Goal: Task Accomplishment & Management: Use online tool/utility

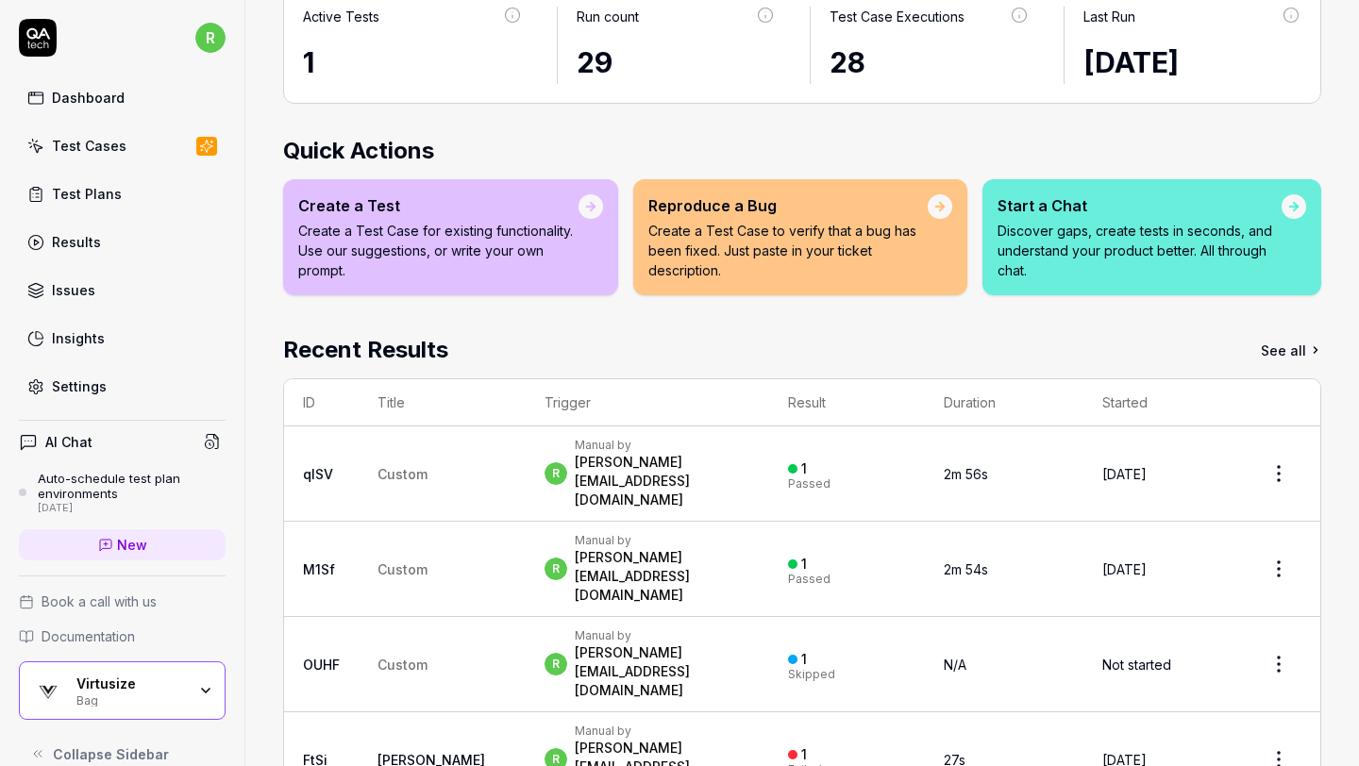
scroll to position [27, 0]
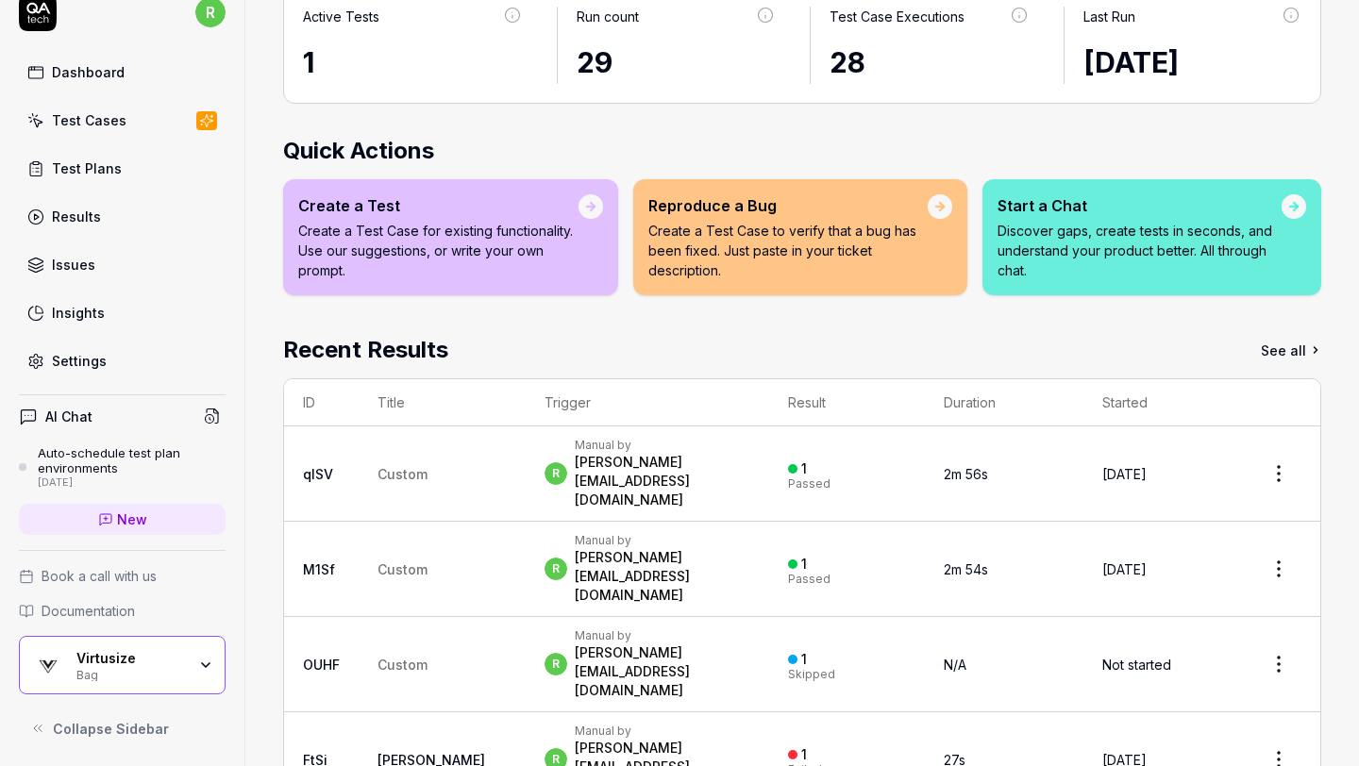
click at [101, 661] on div "Virtusize" at bounding box center [130, 658] width 109 height 17
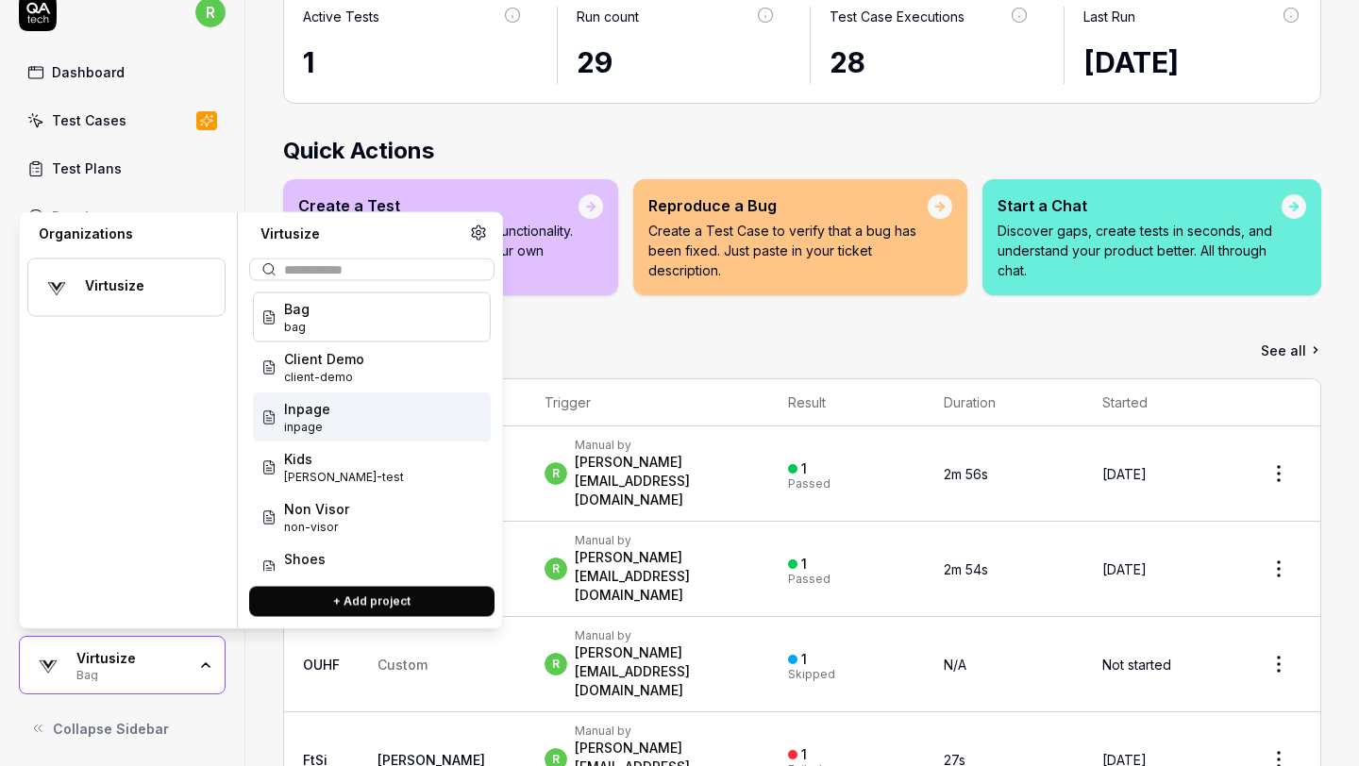
click at [336, 413] on div "Inpage inpage" at bounding box center [372, 417] width 238 height 50
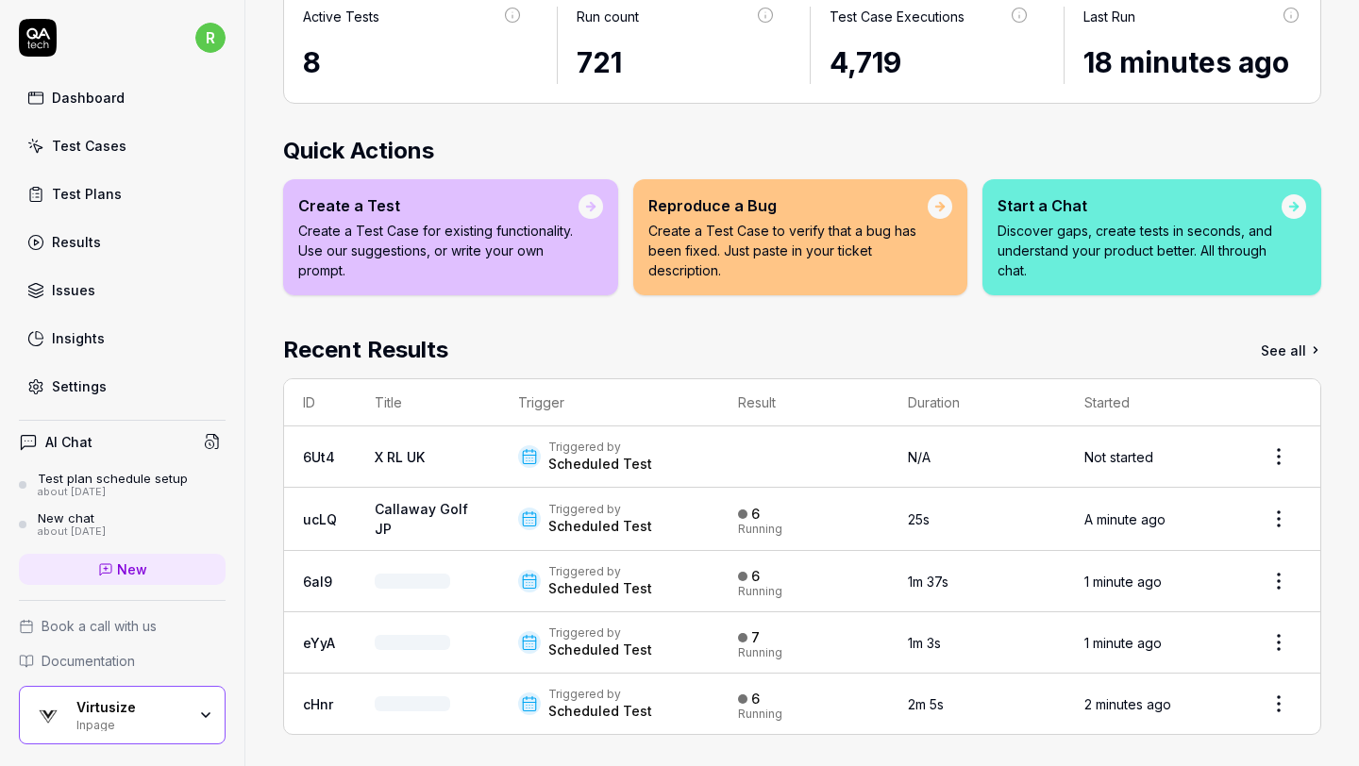
scroll to position [141, 0]
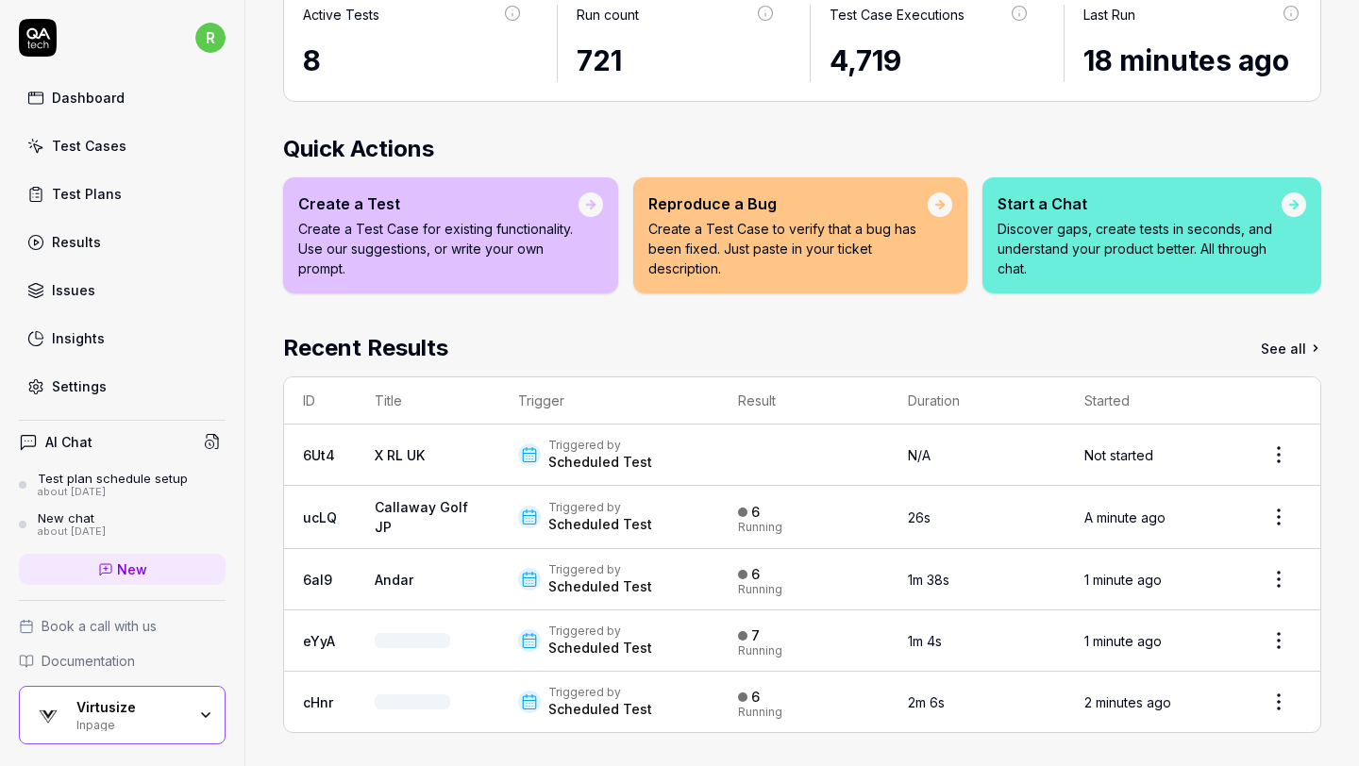
click at [163, 697] on div "Virtusize Inpage" at bounding box center [122, 715] width 207 height 58
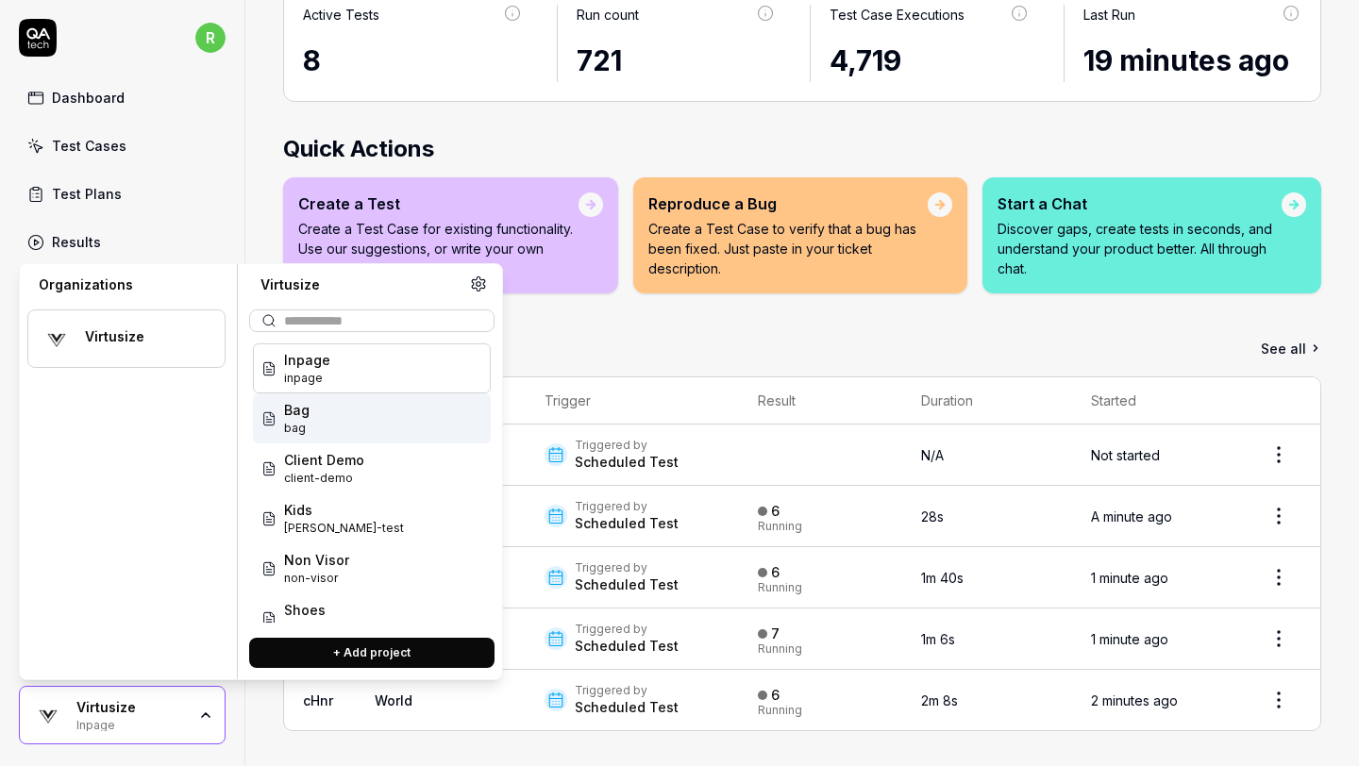
click at [380, 407] on div "Bag bag" at bounding box center [372, 418] width 238 height 50
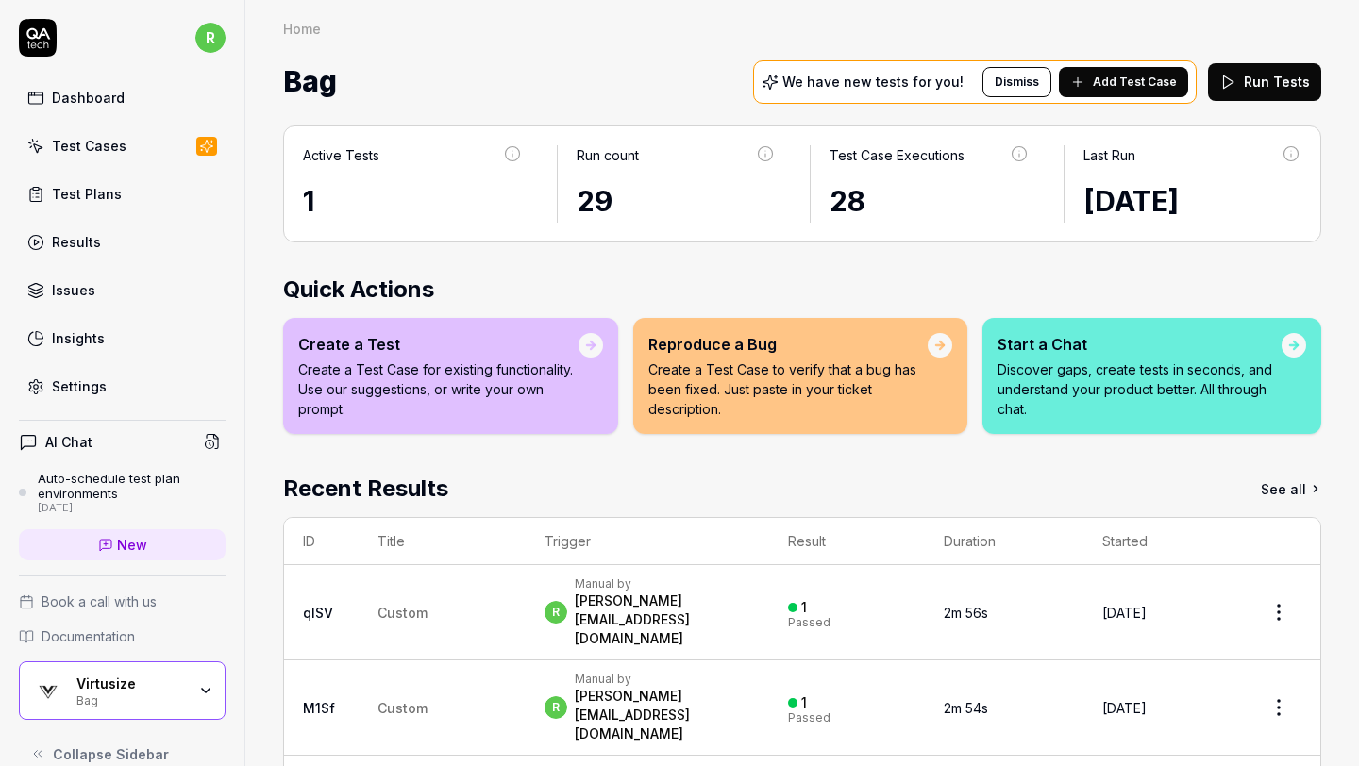
scroll to position [141, 0]
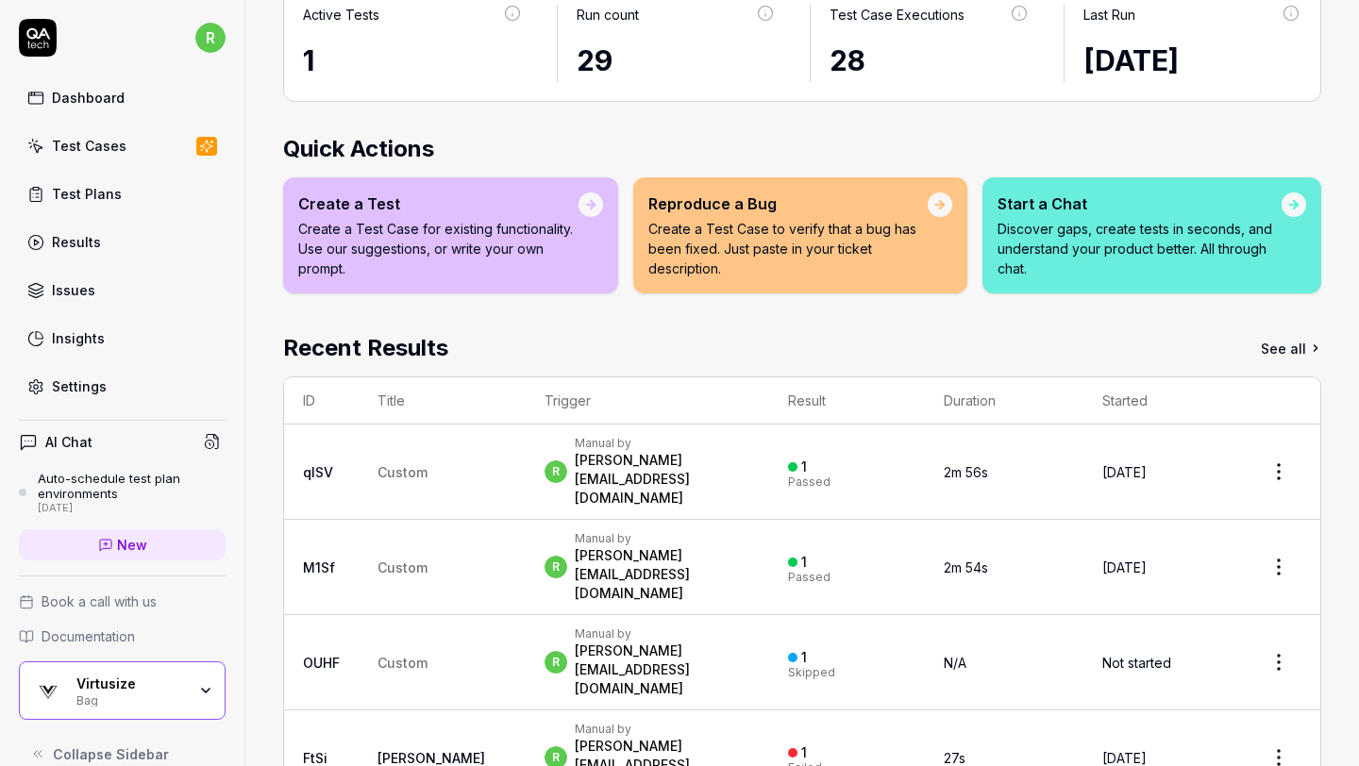
click at [1279, 448] on html "r Dashboard Test Cases Test Plans Results Issues Insights Settings AI Chat Auto…" at bounding box center [679, 383] width 1359 height 766
click at [1208, 537] on div "Rerun tests" at bounding box center [1224, 540] width 163 height 42
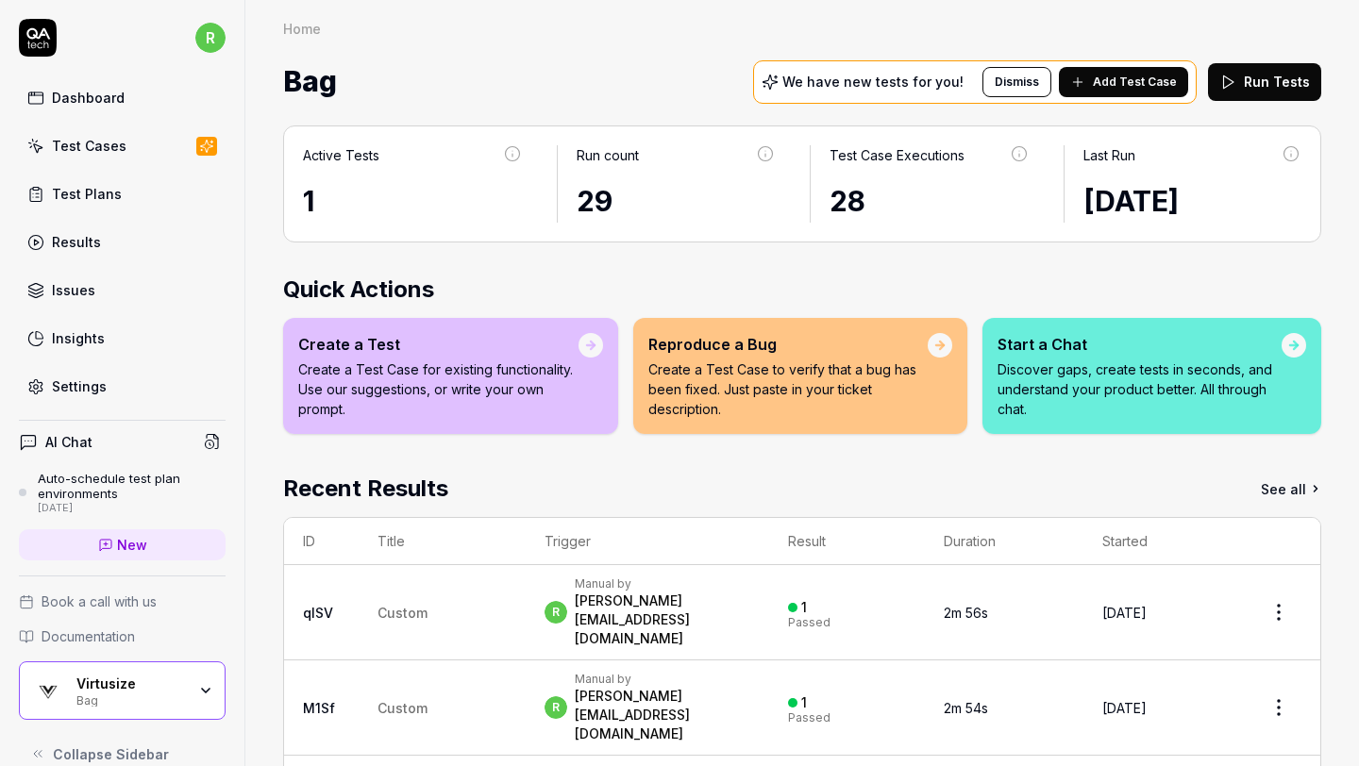
scroll to position [27, 0]
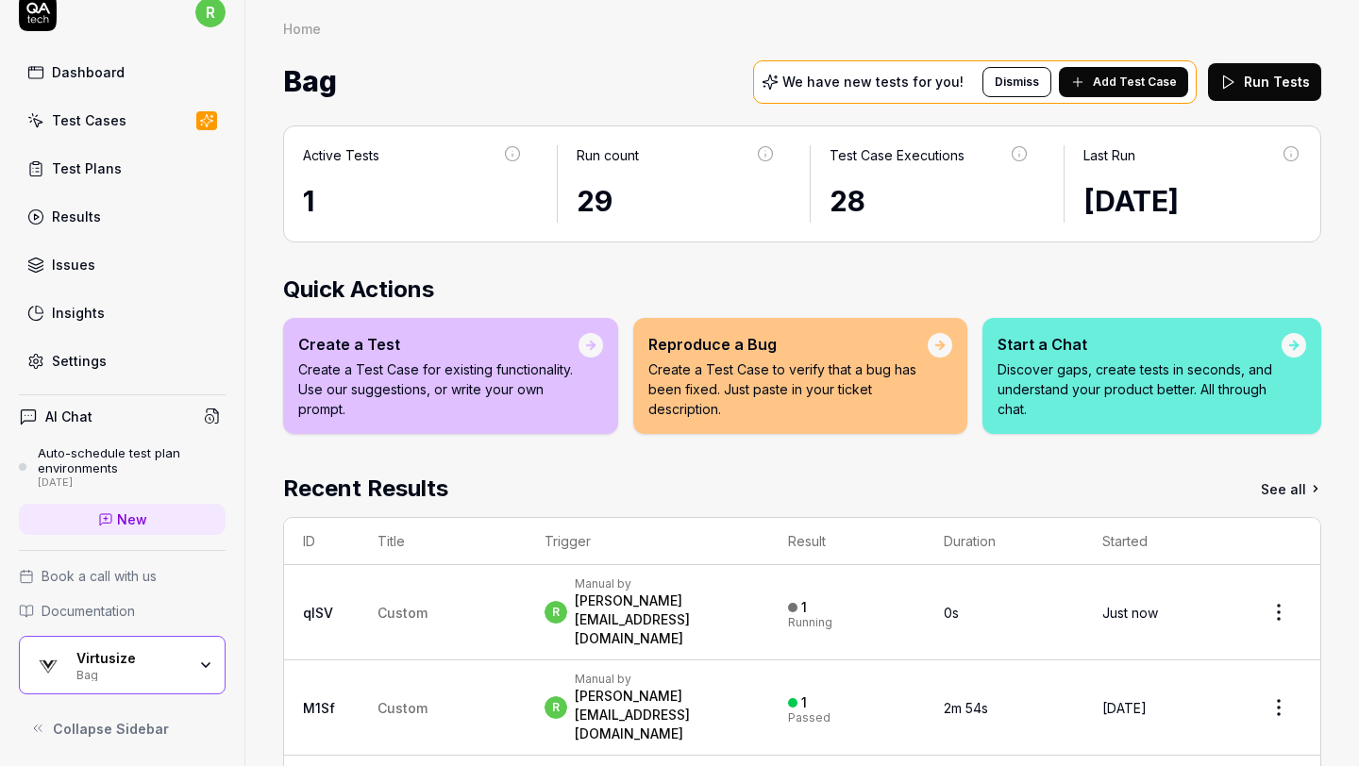
click at [1263, 89] on button "Run Tests" at bounding box center [1264, 82] width 113 height 38
click at [133, 660] on div "Virtusize" at bounding box center [130, 658] width 109 height 17
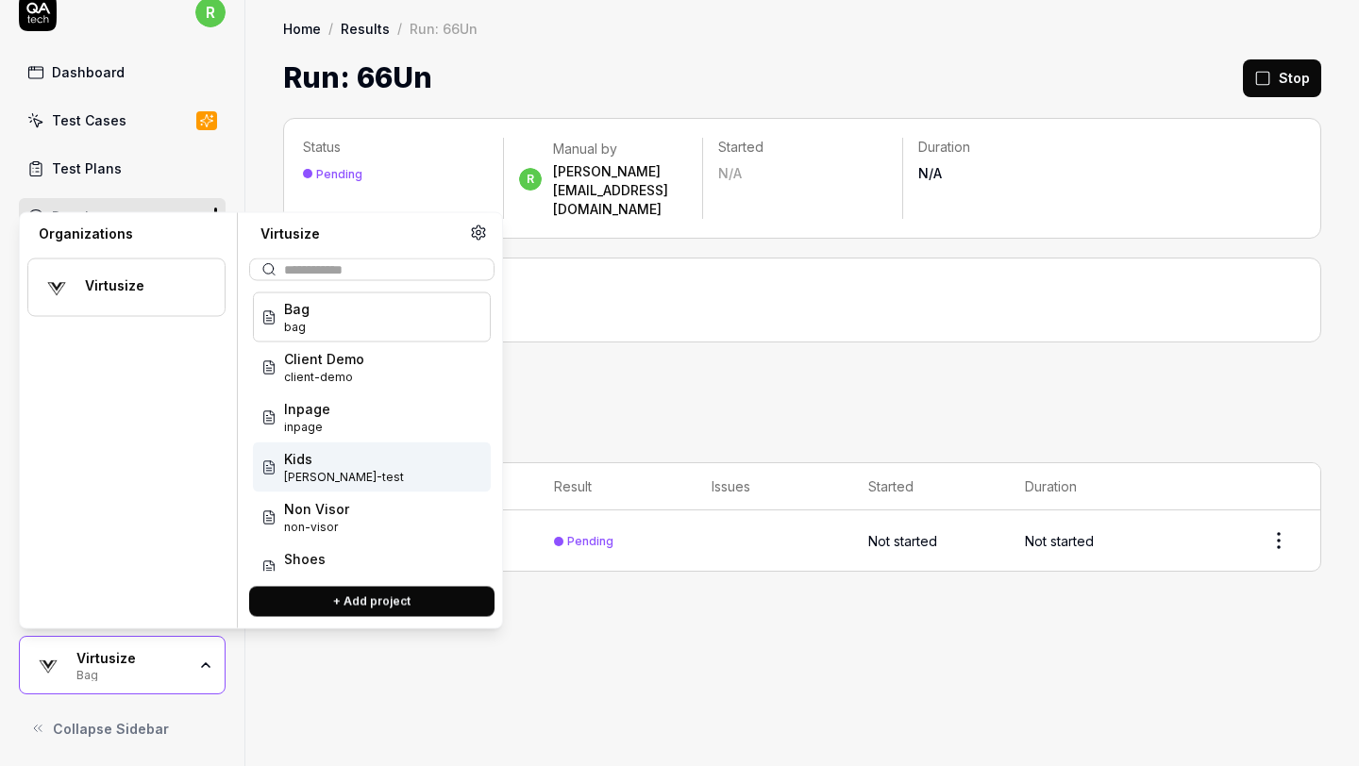
click at [336, 472] on span "[PERSON_NAME]-test" at bounding box center [344, 477] width 120 height 17
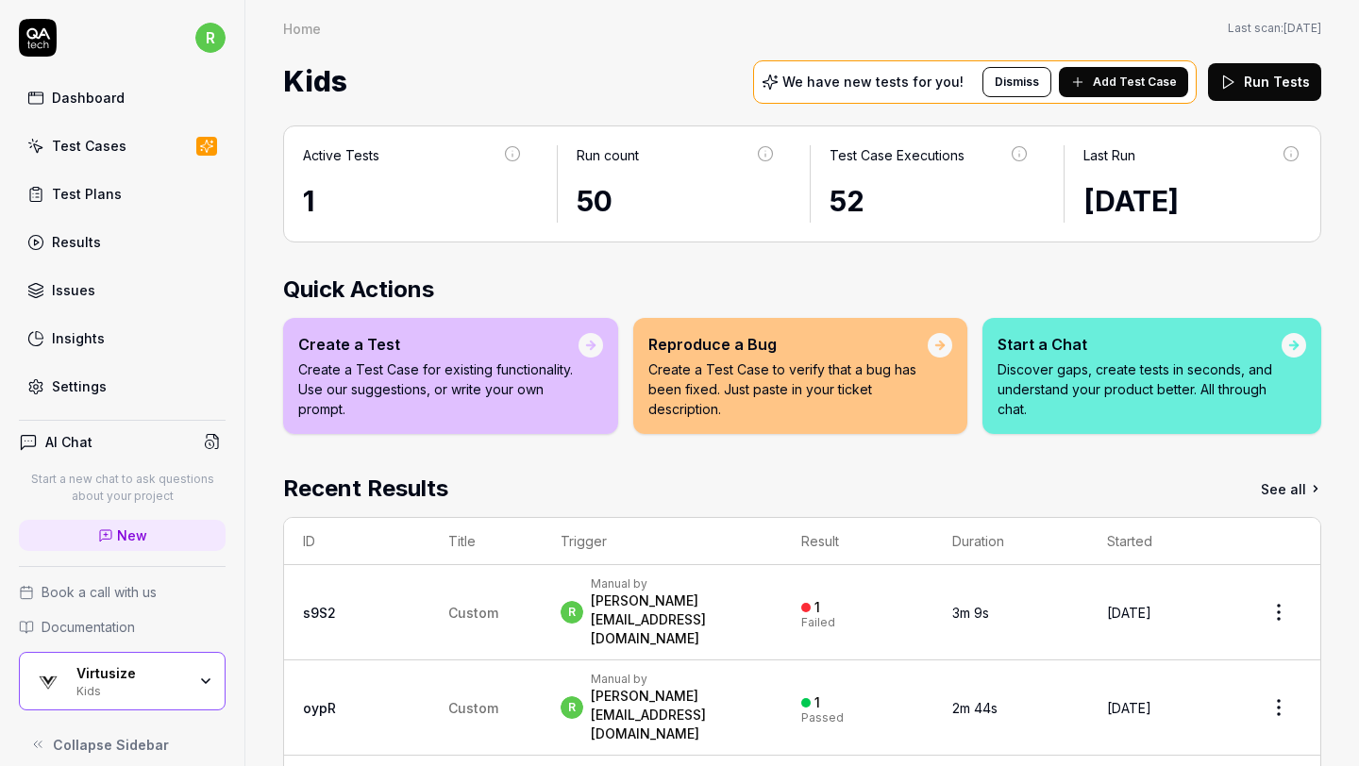
click at [1253, 80] on button "Run Tests" at bounding box center [1264, 82] width 113 height 38
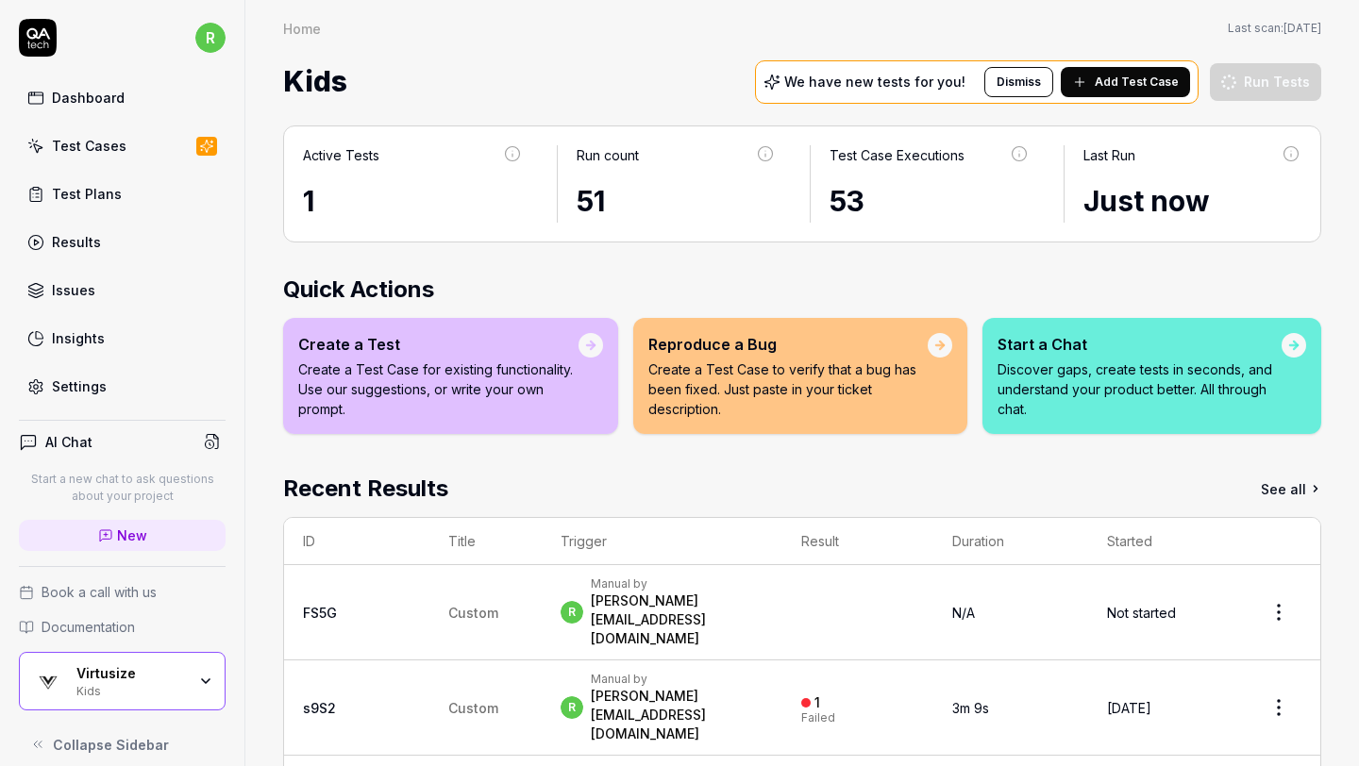
click at [150, 676] on div "Virtusize" at bounding box center [130, 673] width 109 height 17
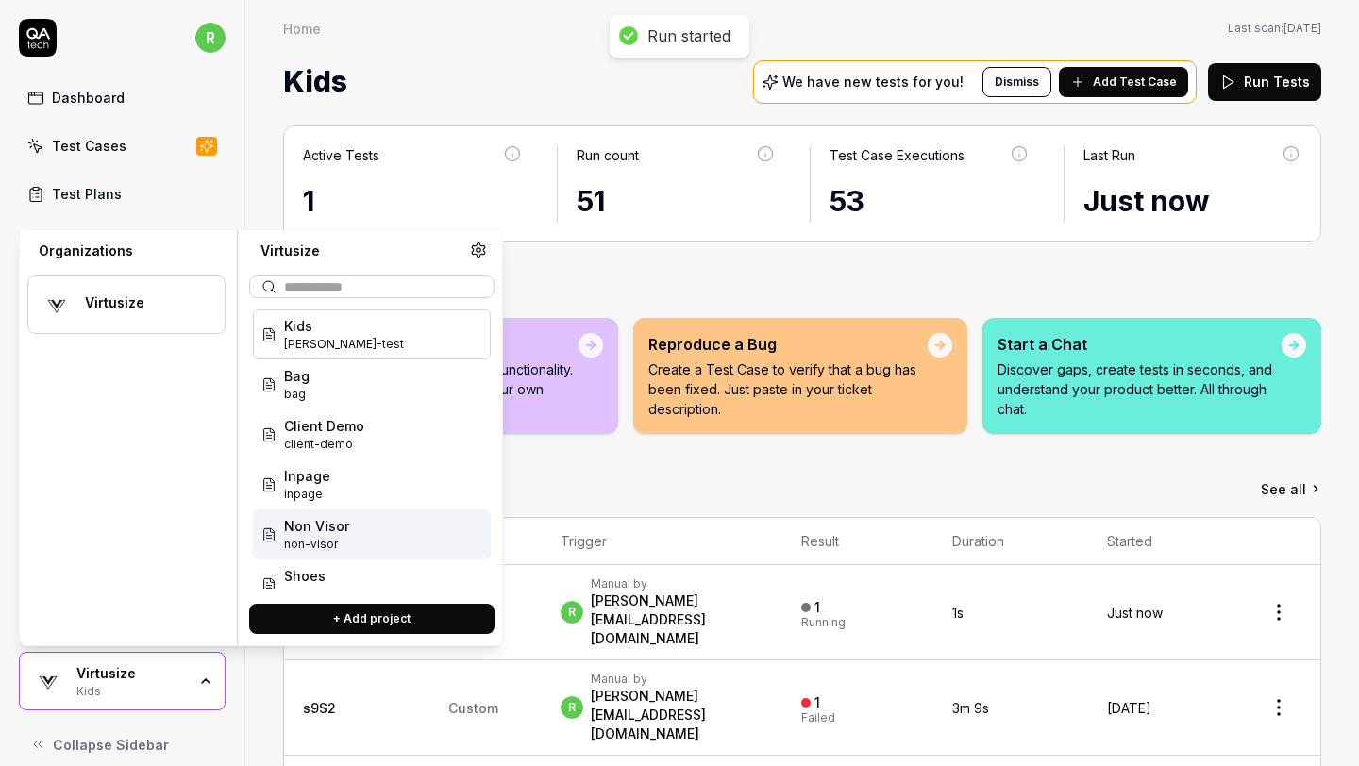
click at [368, 529] on div "Non Visor non-visor" at bounding box center [372, 534] width 238 height 50
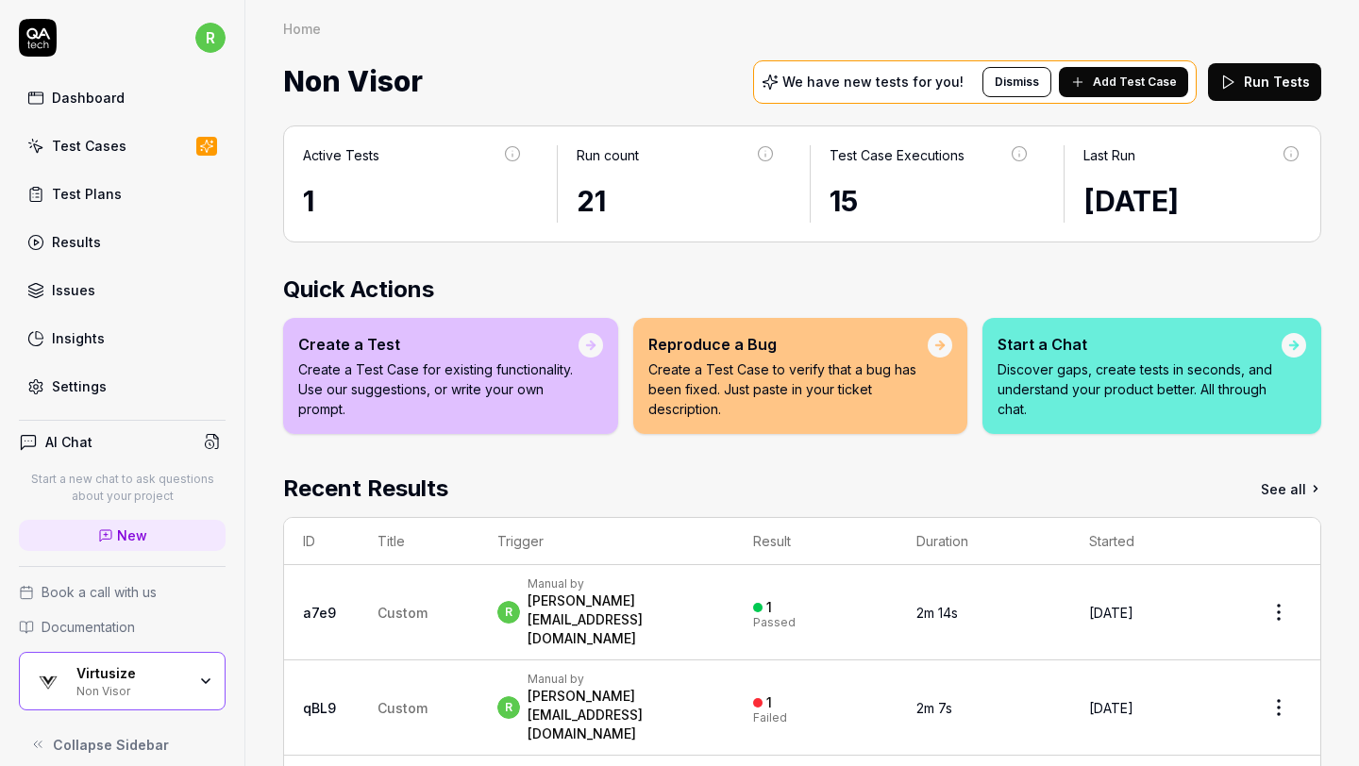
click at [1258, 77] on button "Run Tests" at bounding box center [1264, 82] width 113 height 38
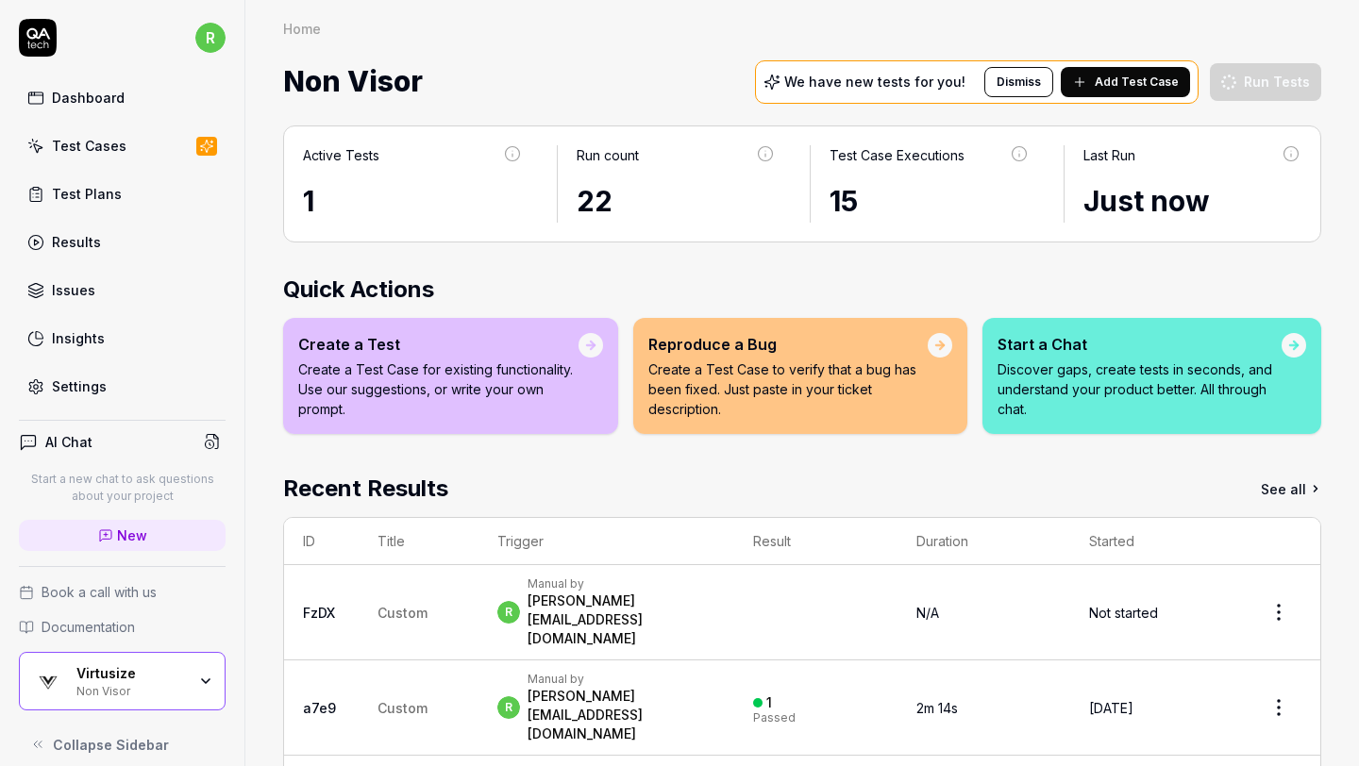
click at [150, 677] on div "Virtusize" at bounding box center [130, 673] width 109 height 17
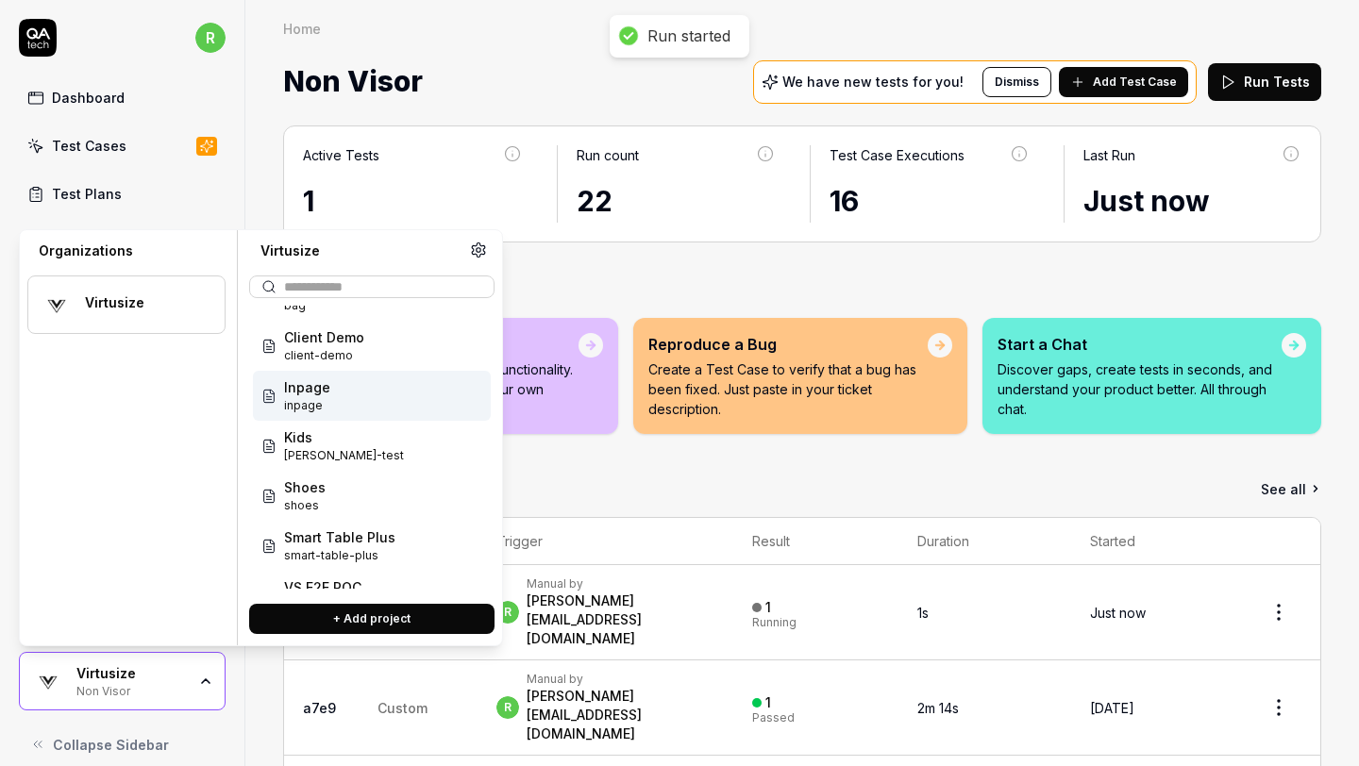
scroll to position [106, 0]
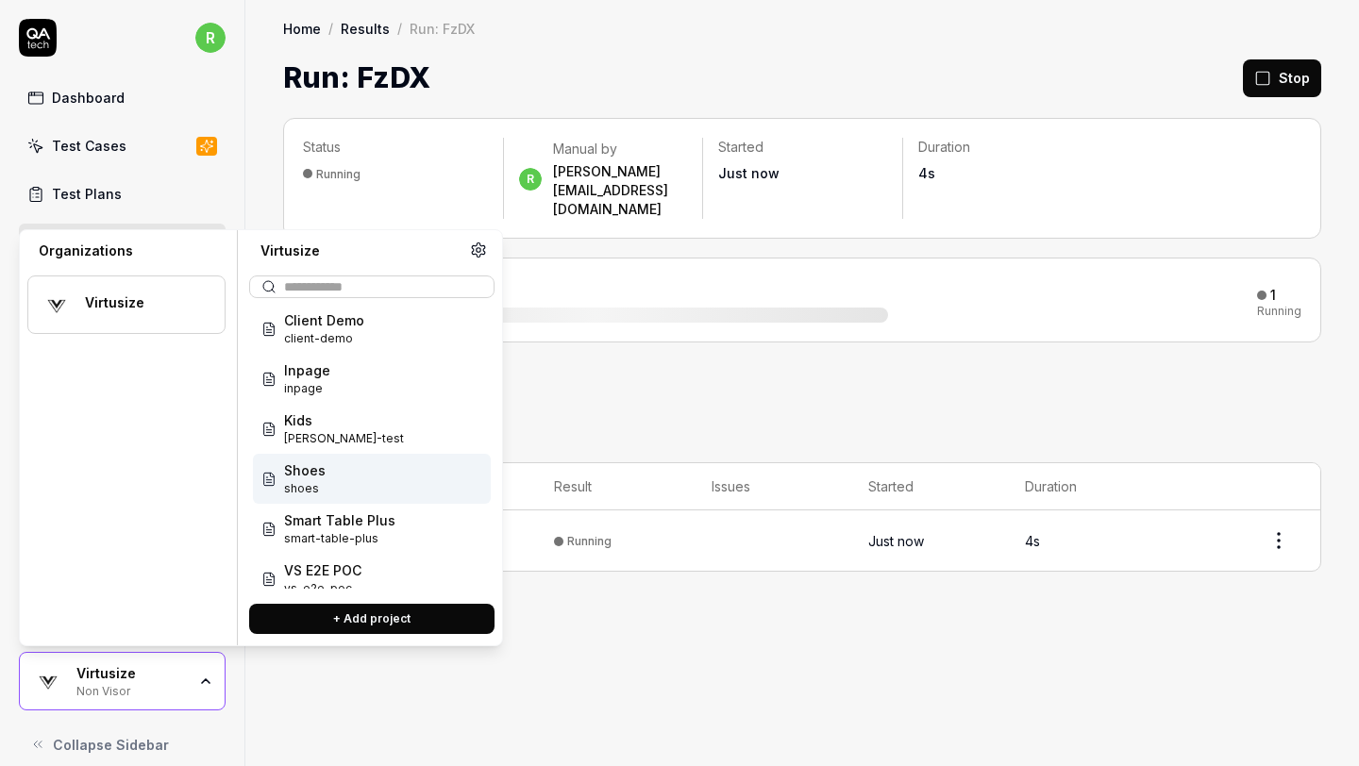
scroll to position [125, 0]
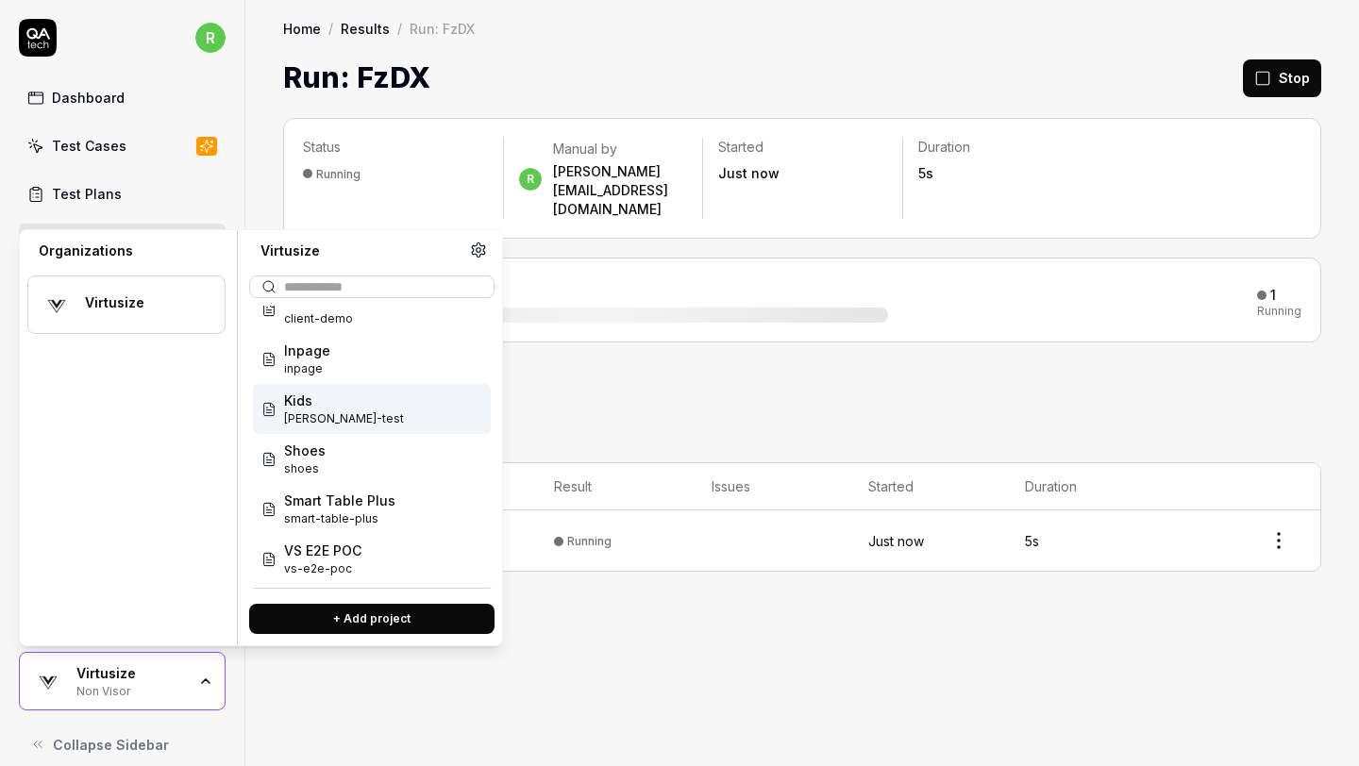
click at [366, 402] on div "Kids rachel-test" at bounding box center [372, 409] width 238 height 50
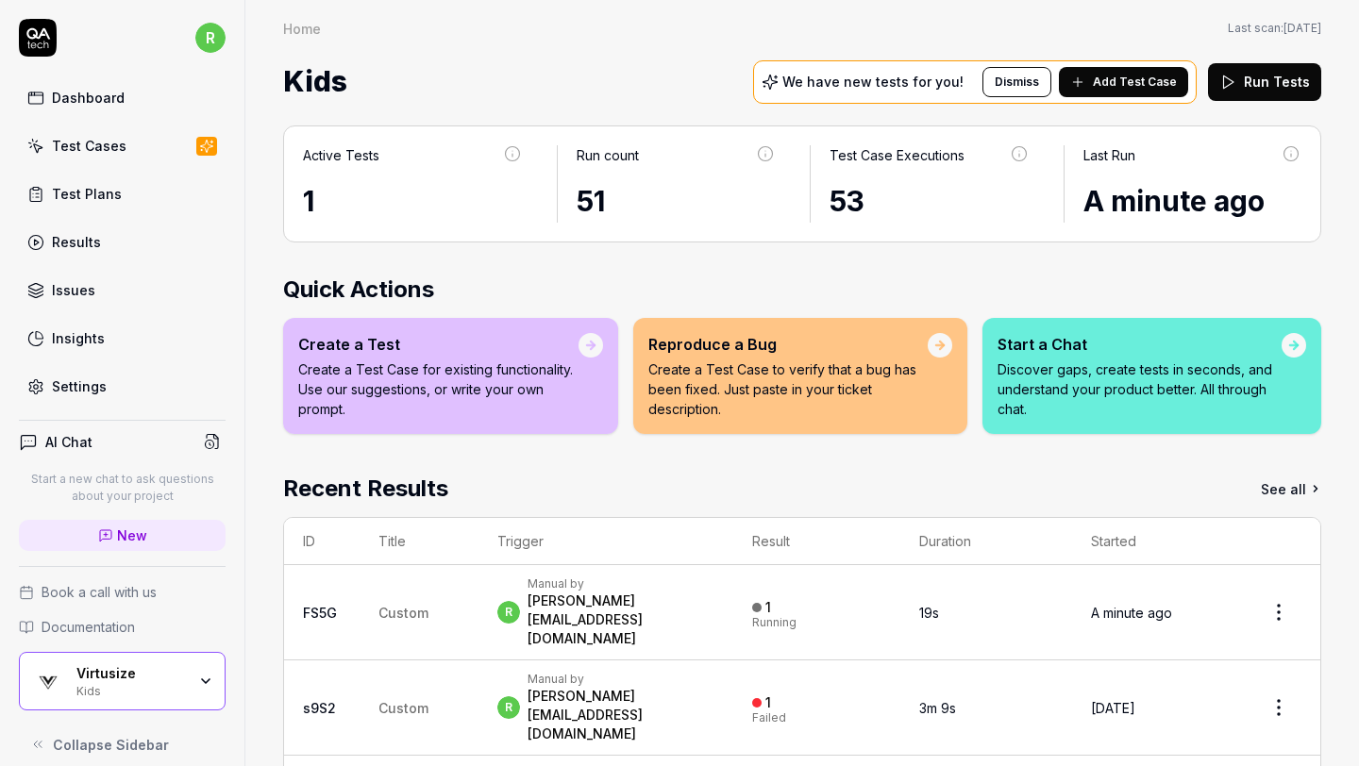
click at [187, 703] on div "Virtusize Kids" at bounding box center [122, 681] width 207 height 58
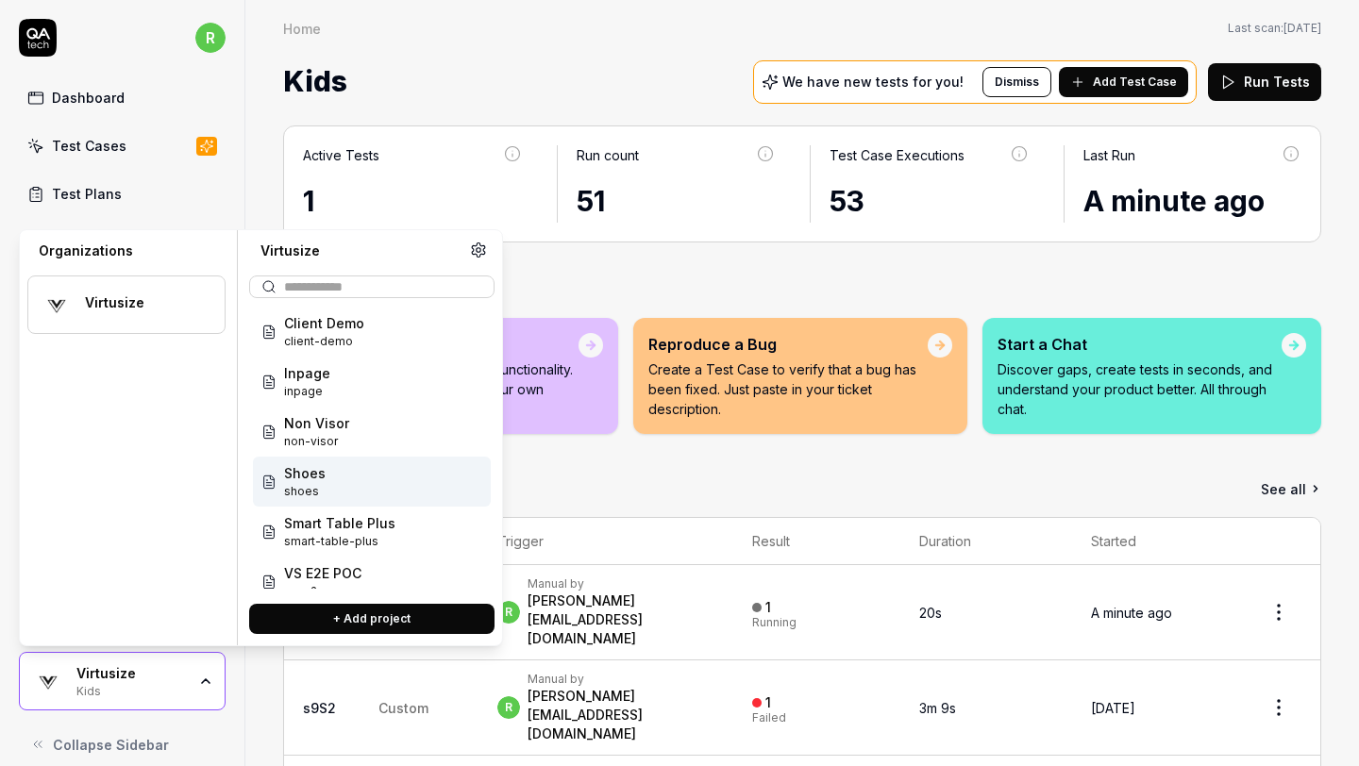
scroll to position [105, 0]
click at [360, 467] on div "Shoes shoes" at bounding box center [372, 480] width 238 height 50
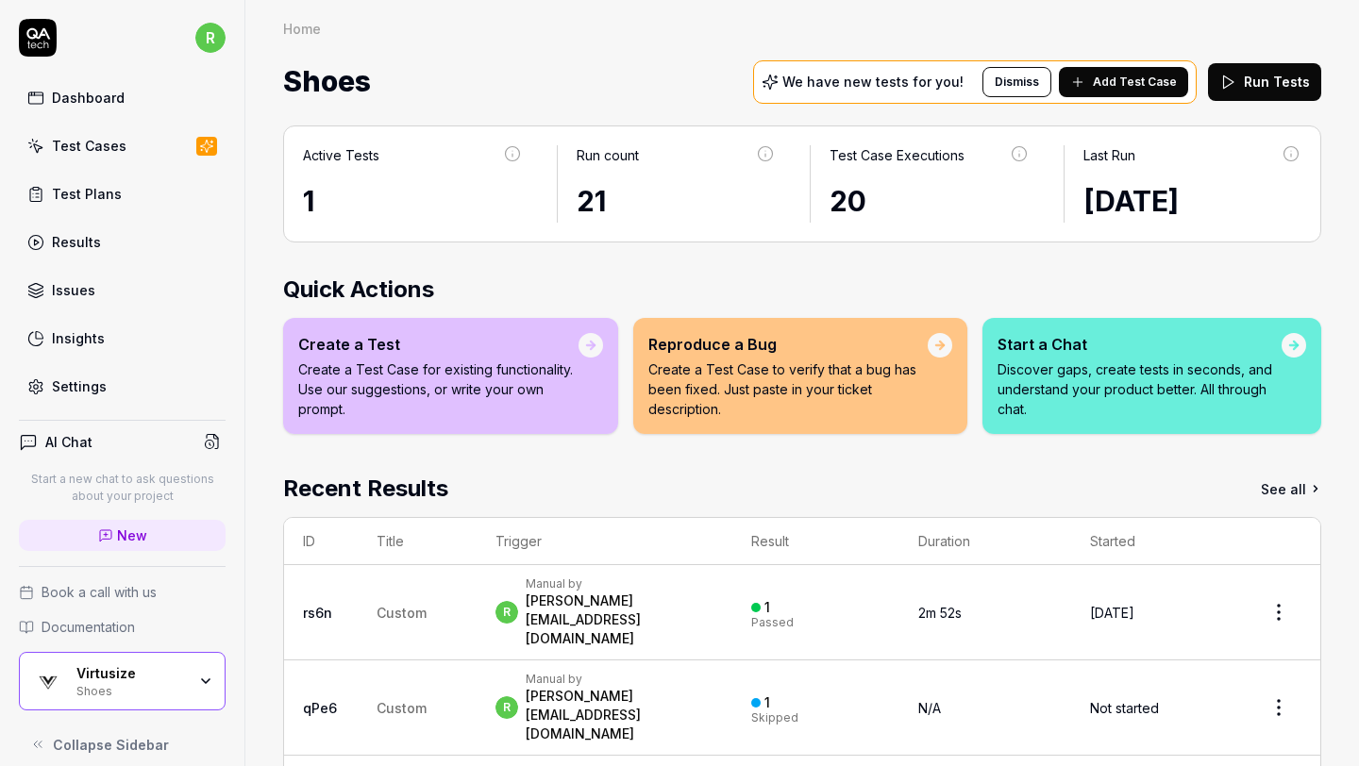
click at [1260, 85] on button "Run Tests" at bounding box center [1264, 82] width 113 height 38
click at [148, 692] on div "Shoes" at bounding box center [130, 689] width 109 height 15
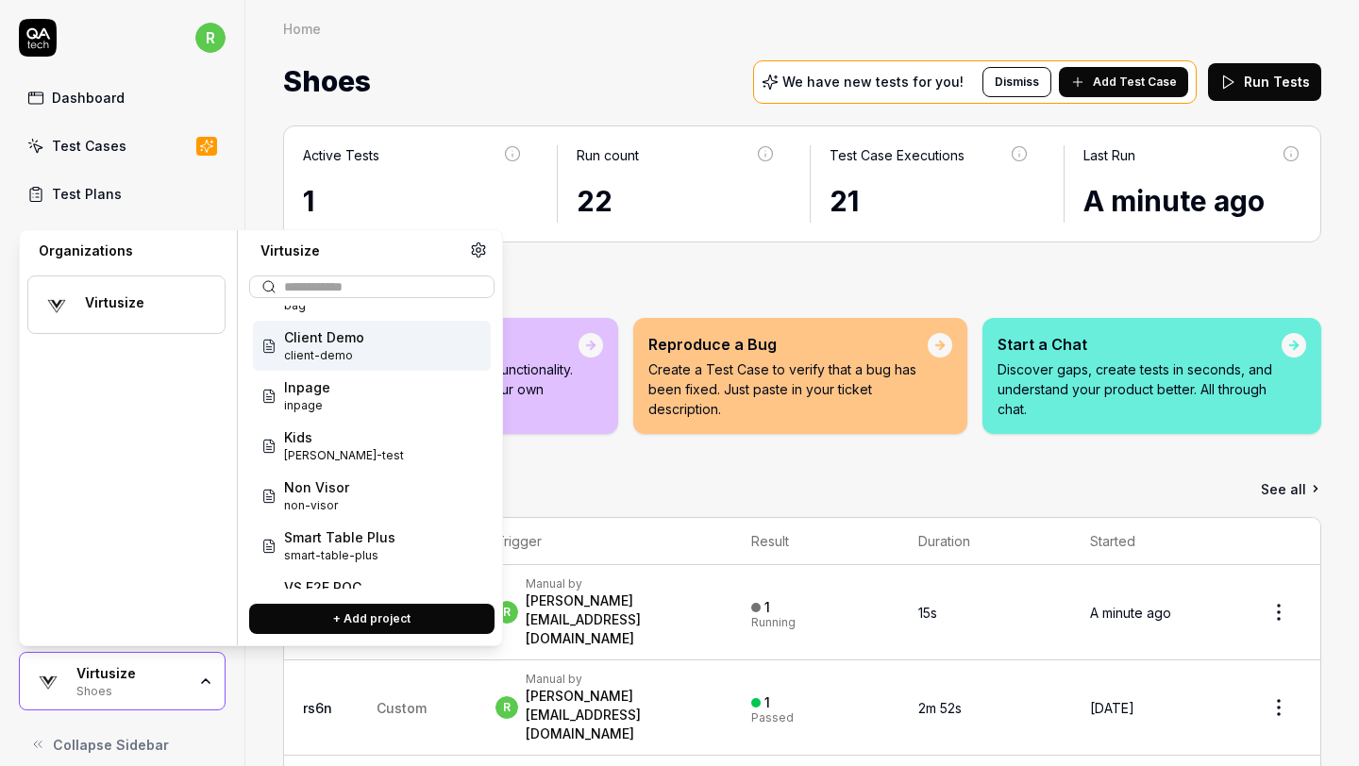
scroll to position [125, 0]
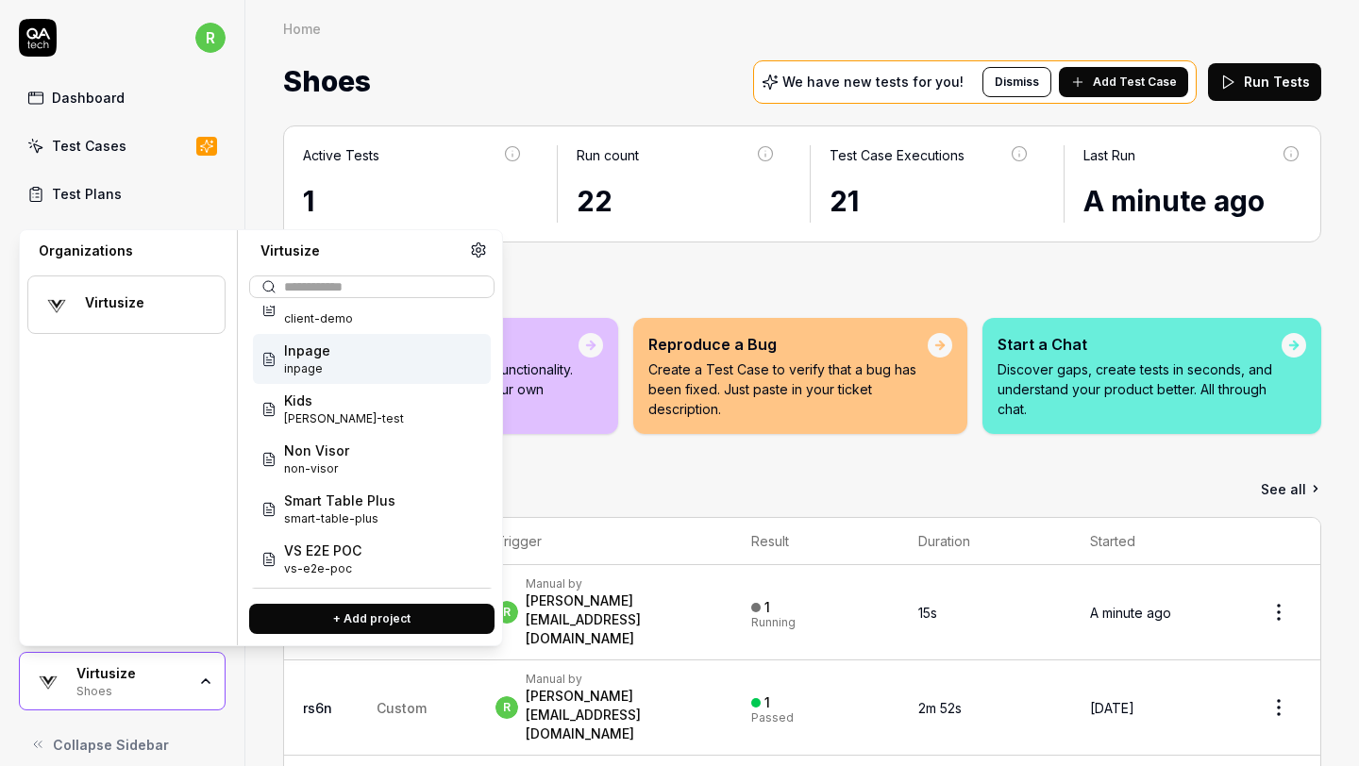
click at [390, 364] on div "Inpage inpage" at bounding box center [372, 359] width 238 height 50
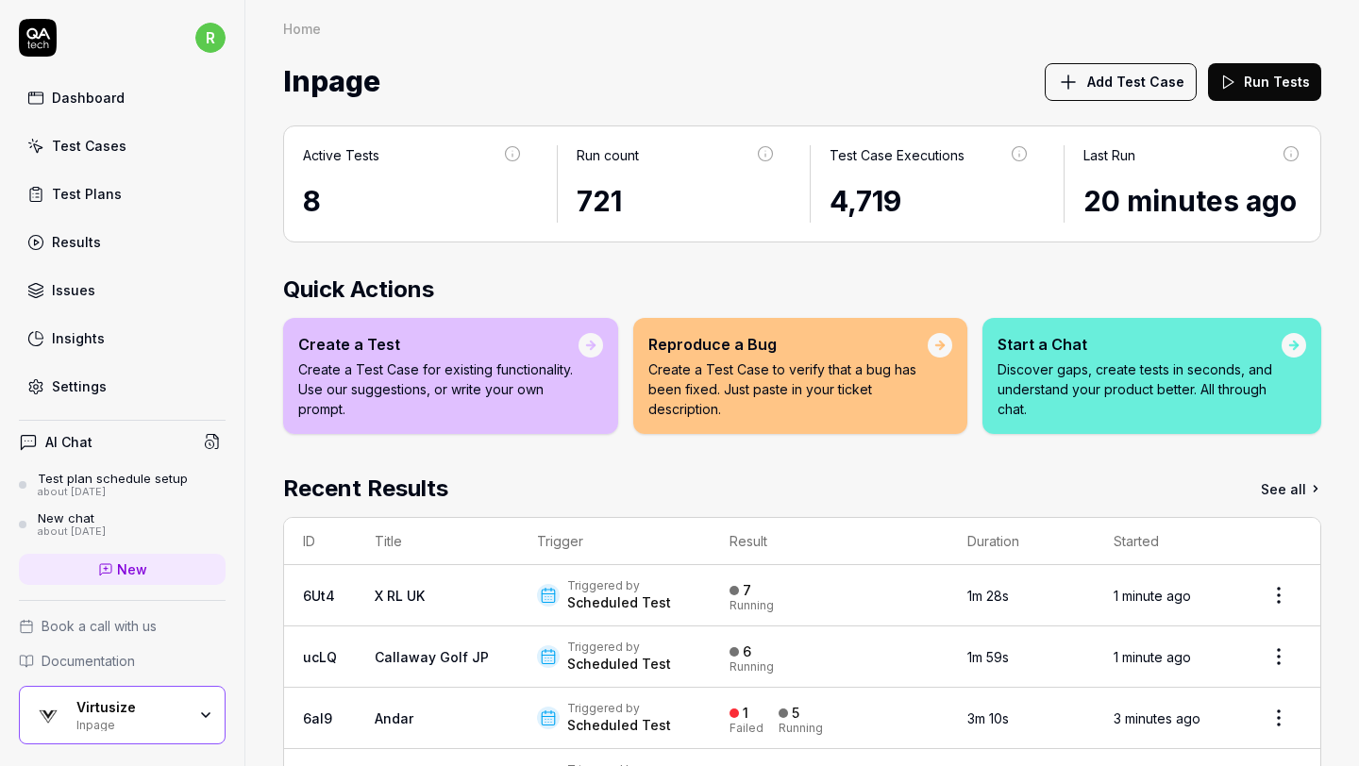
click at [124, 183] on link "Test Plans" at bounding box center [122, 193] width 207 height 37
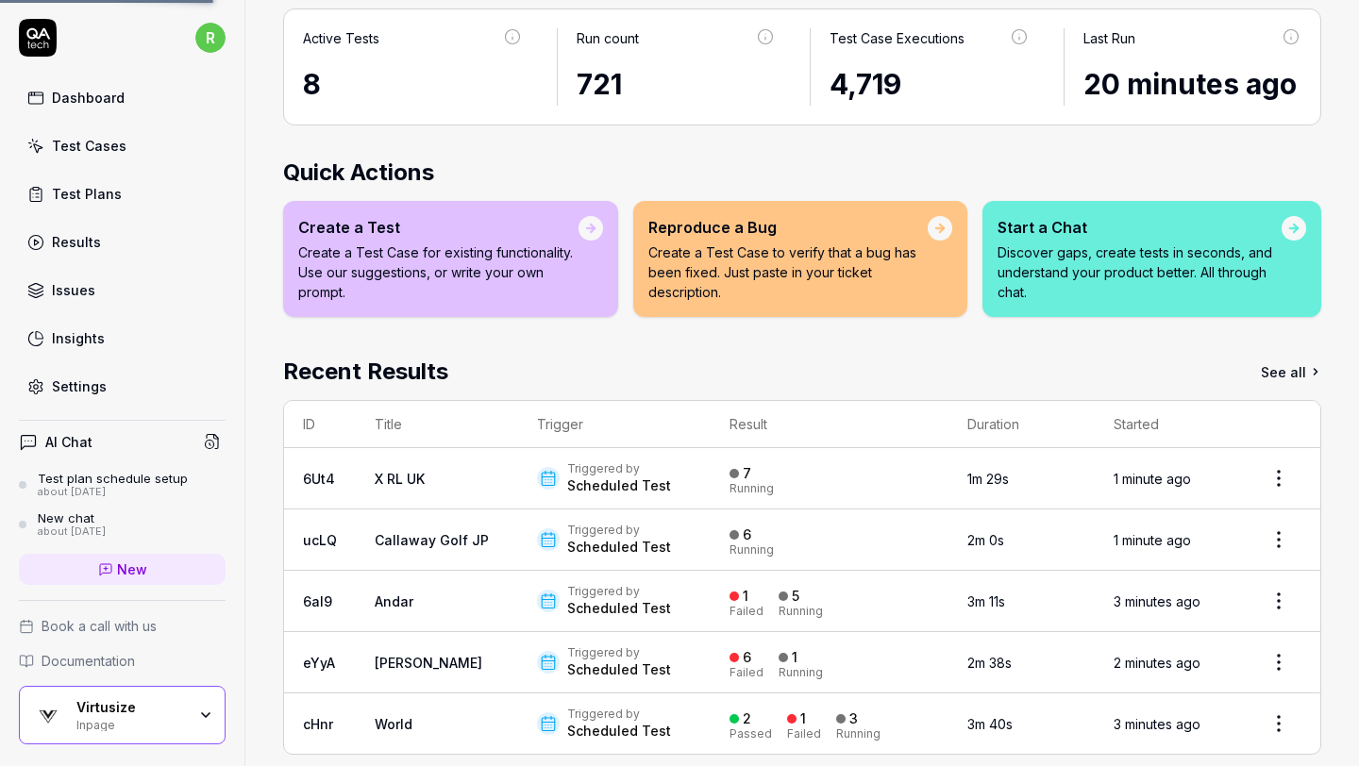
scroll to position [141, 0]
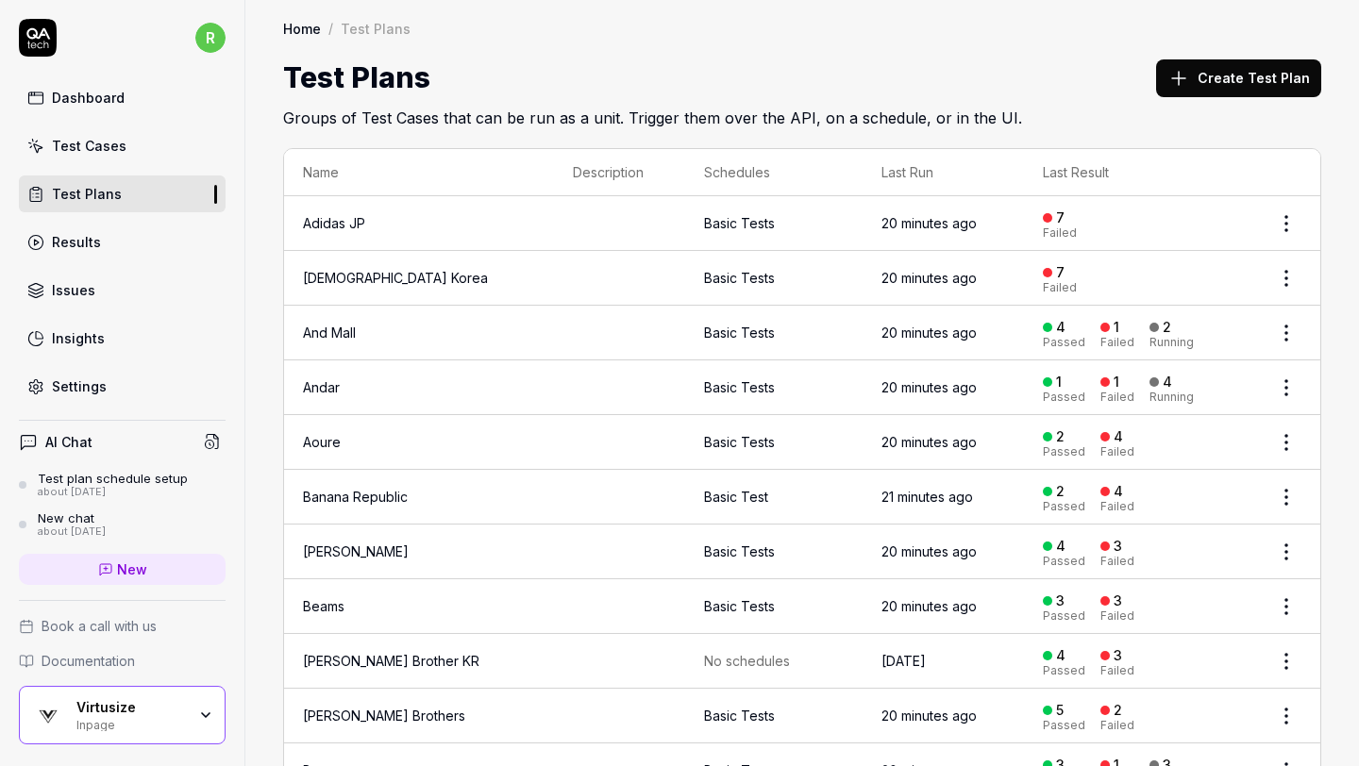
click at [1285, 220] on html "r Dashboard Test Cases Test Plans Results Issues Insights Settings AI Chat Test…" at bounding box center [679, 383] width 1359 height 766
click at [1171, 378] on div "Edit" at bounding box center [1207, 386] width 179 height 42
click at [1014, 66] on div "Test Plans Create Test Plan" at bounding box center [802, 78] width 1038 height 42
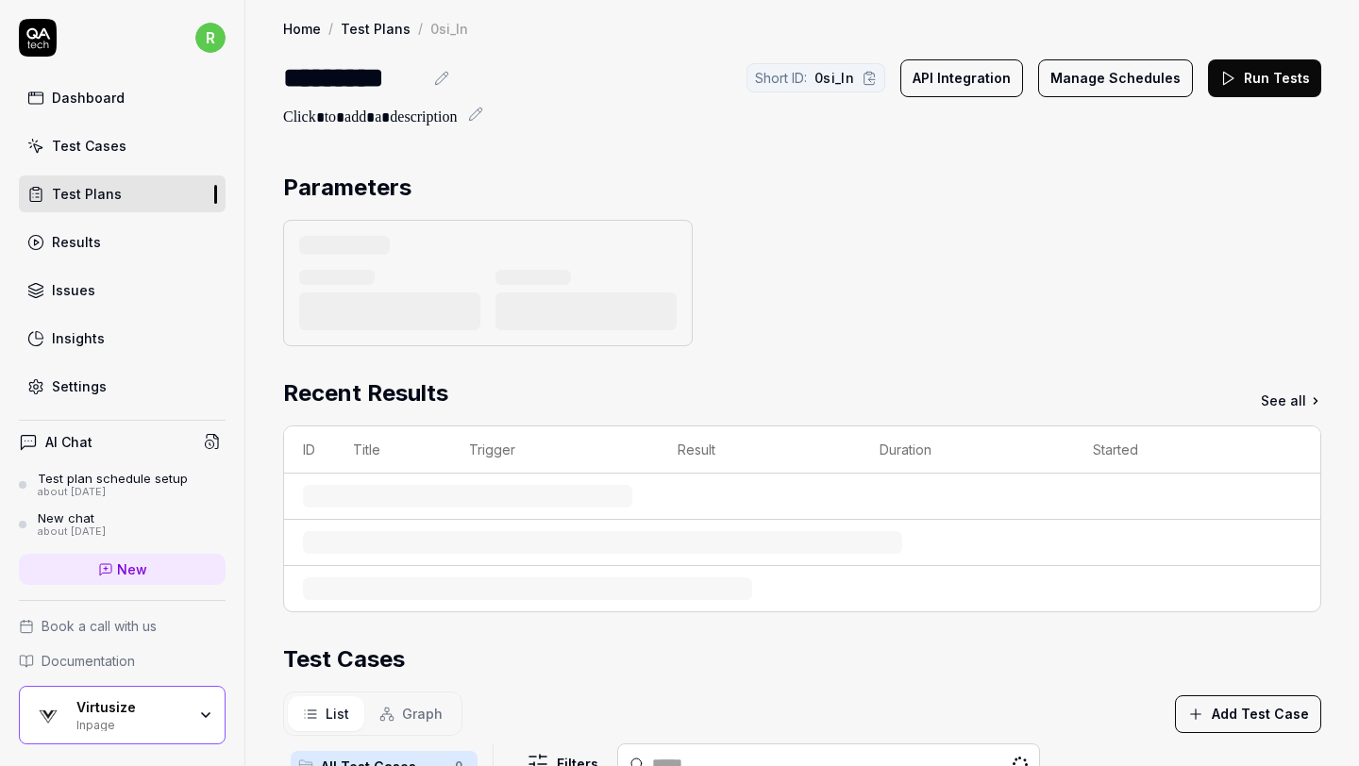
scroll to position [5, 0]
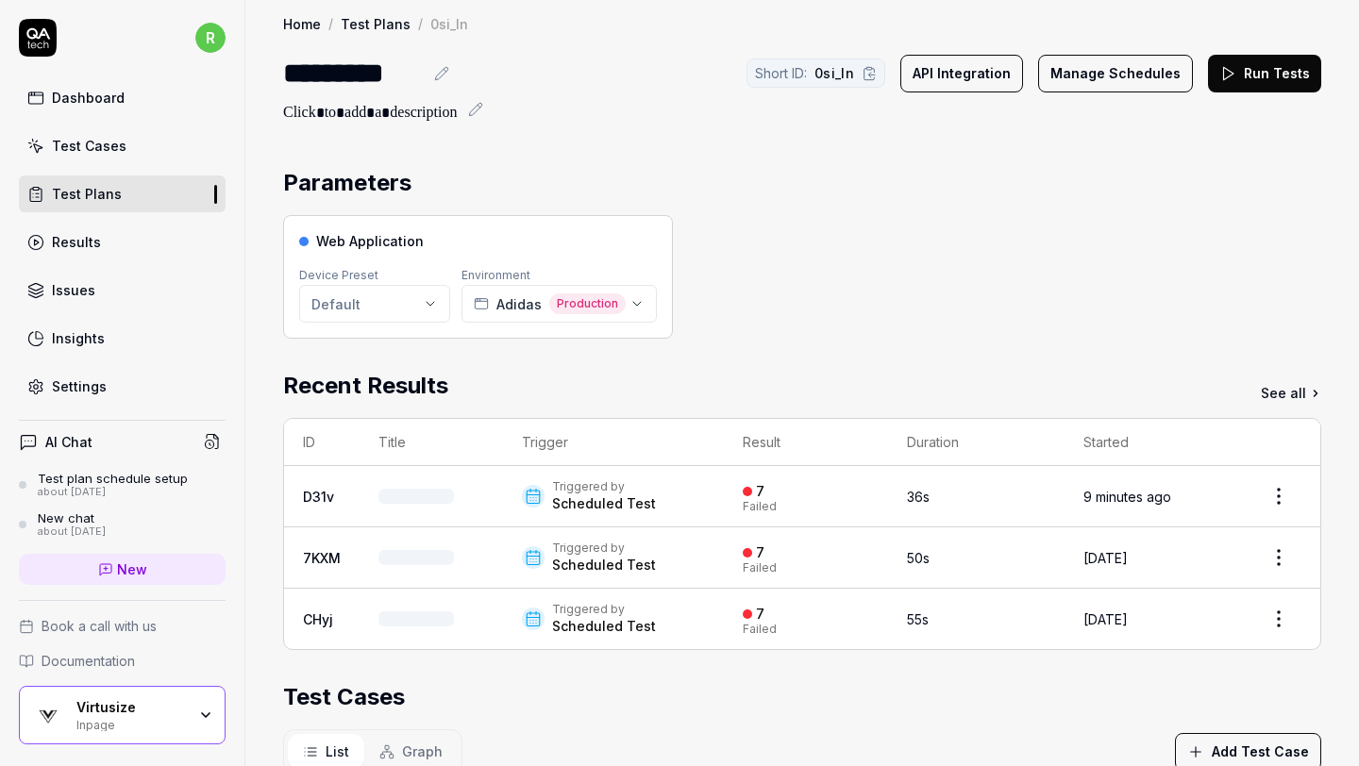
click at [447, 77] on icon at bounding box center [441, 73] width 15 height 15
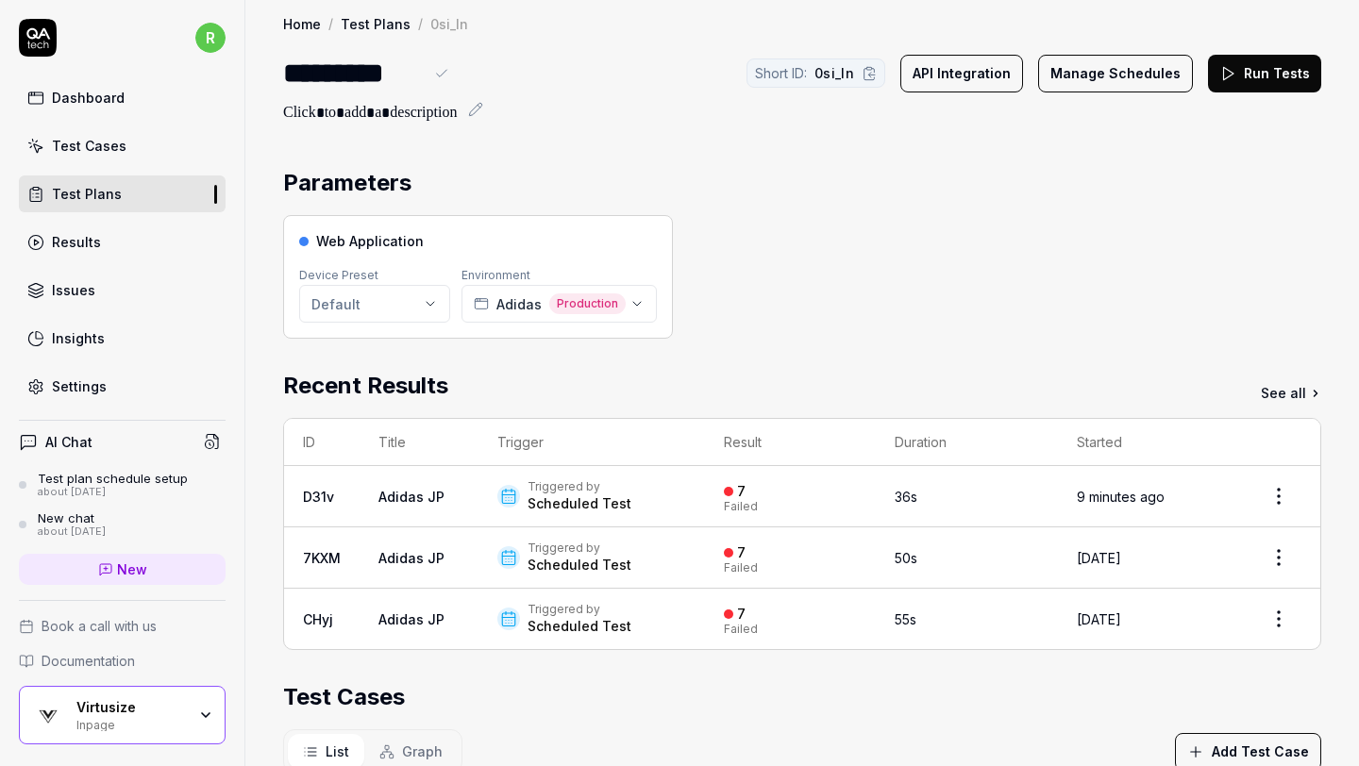
click at [288, 79] on div "*********" at bounding box center [353, 73] width 140 height 42
click at [788, 179] on div "Parameters" at bounding box center [802, 183] width 1038 height 34
click at [976, 187] on div "Parameters" at bounding box center [802, 183] width 1038 height 34
click at [368, 26] on link "Test Plans" at bounding box center [376, 23] width 70 height 19
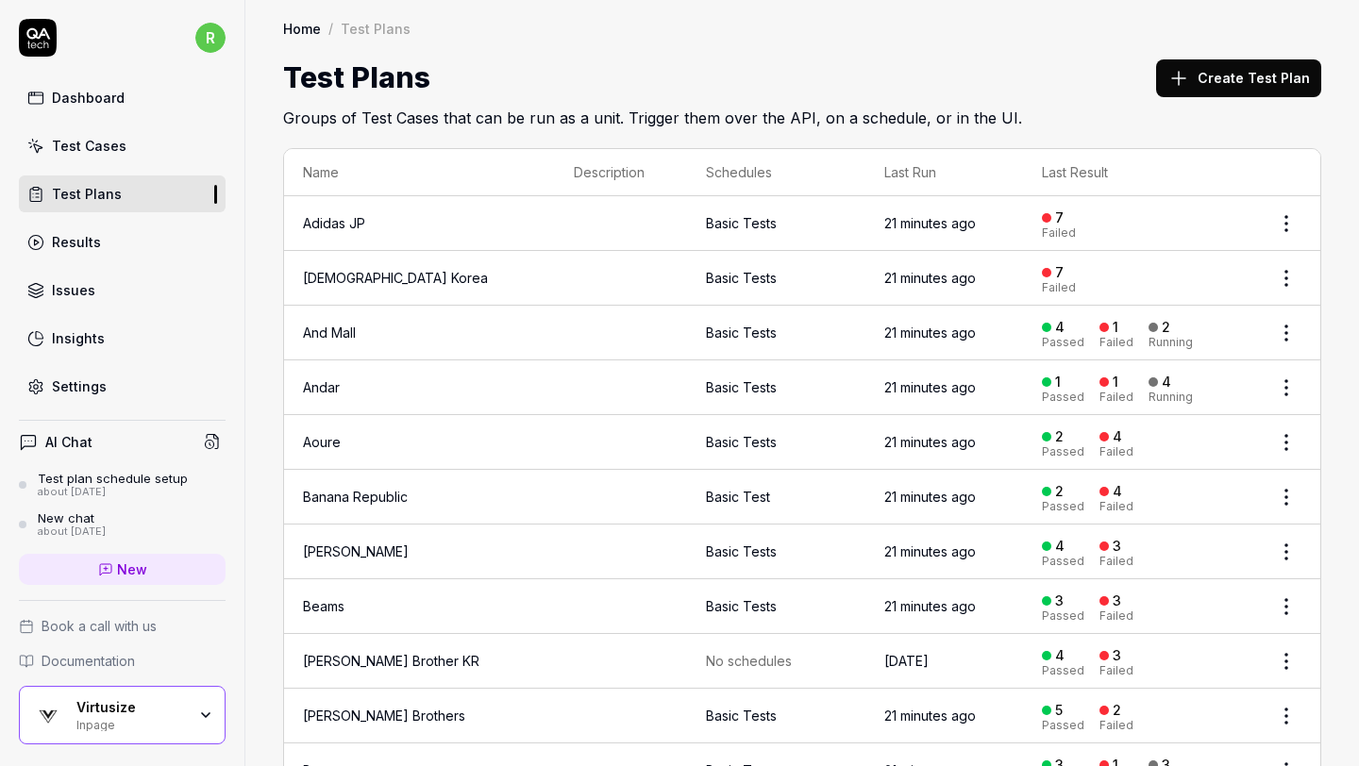
click at [1279, 274] on html "r Dashboard Test Cases Test Plans Results Issues Insights Settings AI Chat Test…" at bounding box center [679, 383] width 1359 height 766
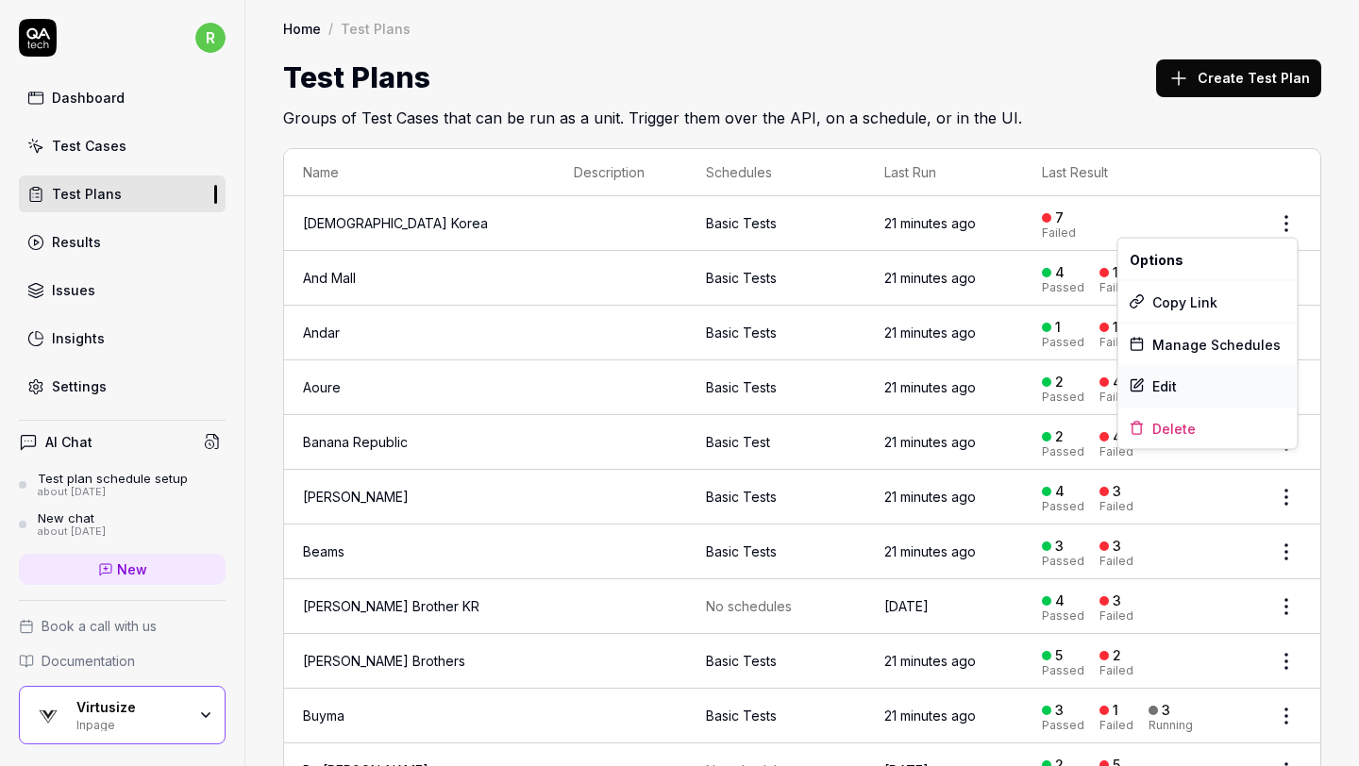
click at [1188, 381] on div "Edit" at bounding box center [1207, 386] width 179 height 42
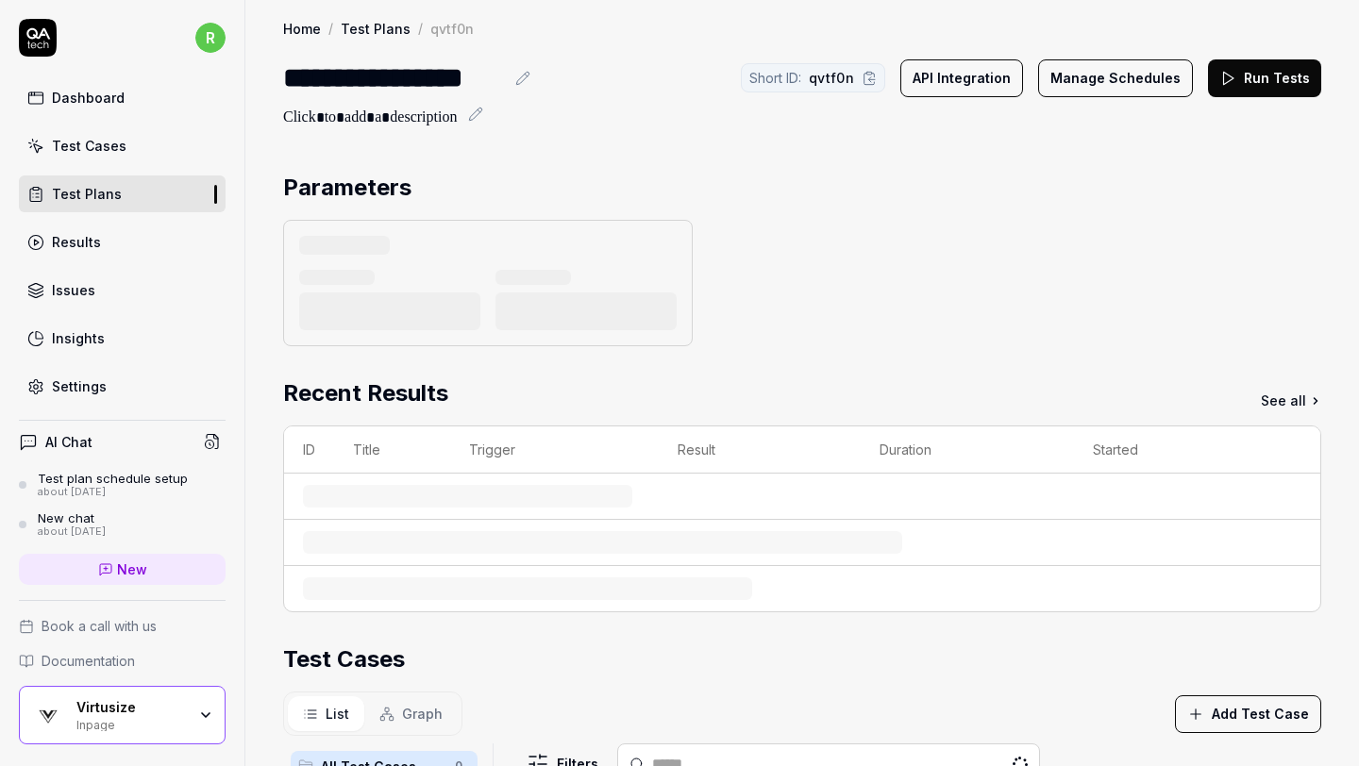
scroll to position [5, 0]
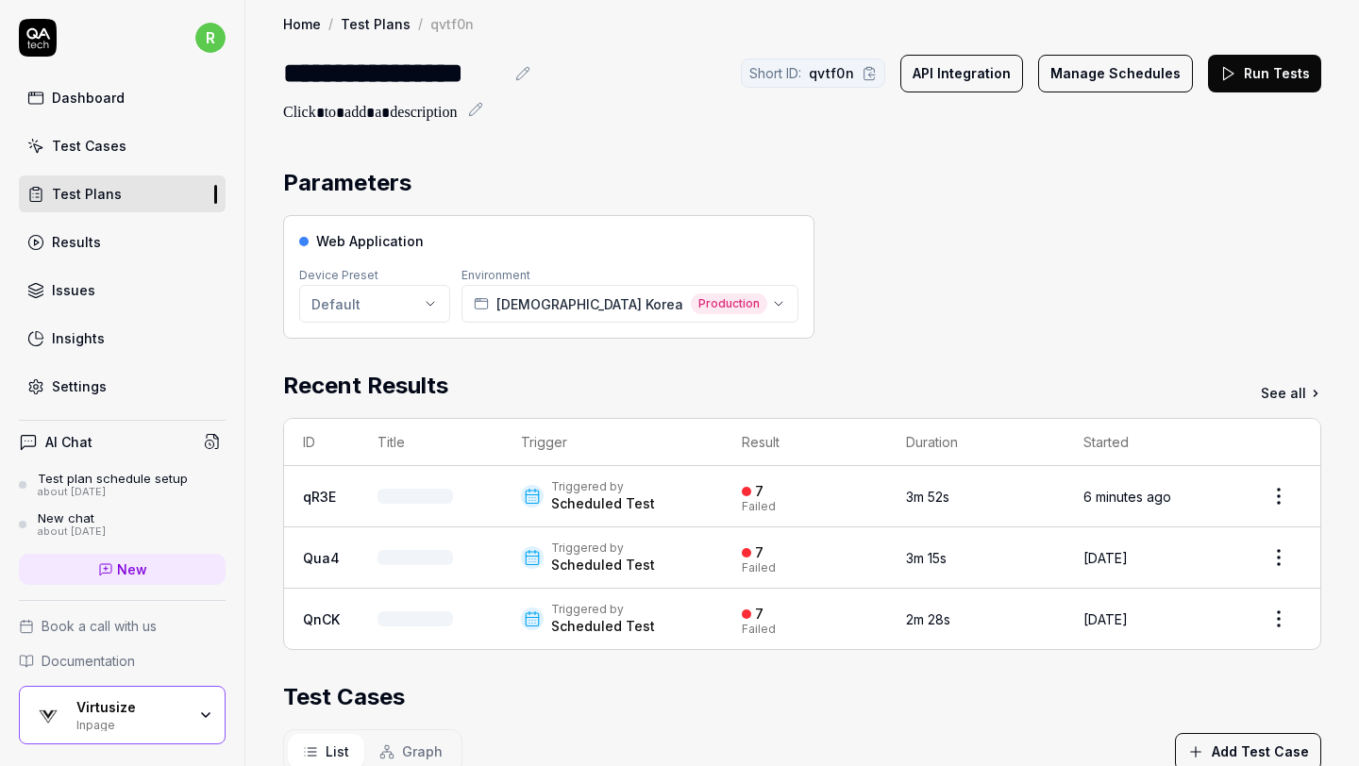
click at [294, 75] on div "**********" at bounding box center [393, 73] width 221 height 42
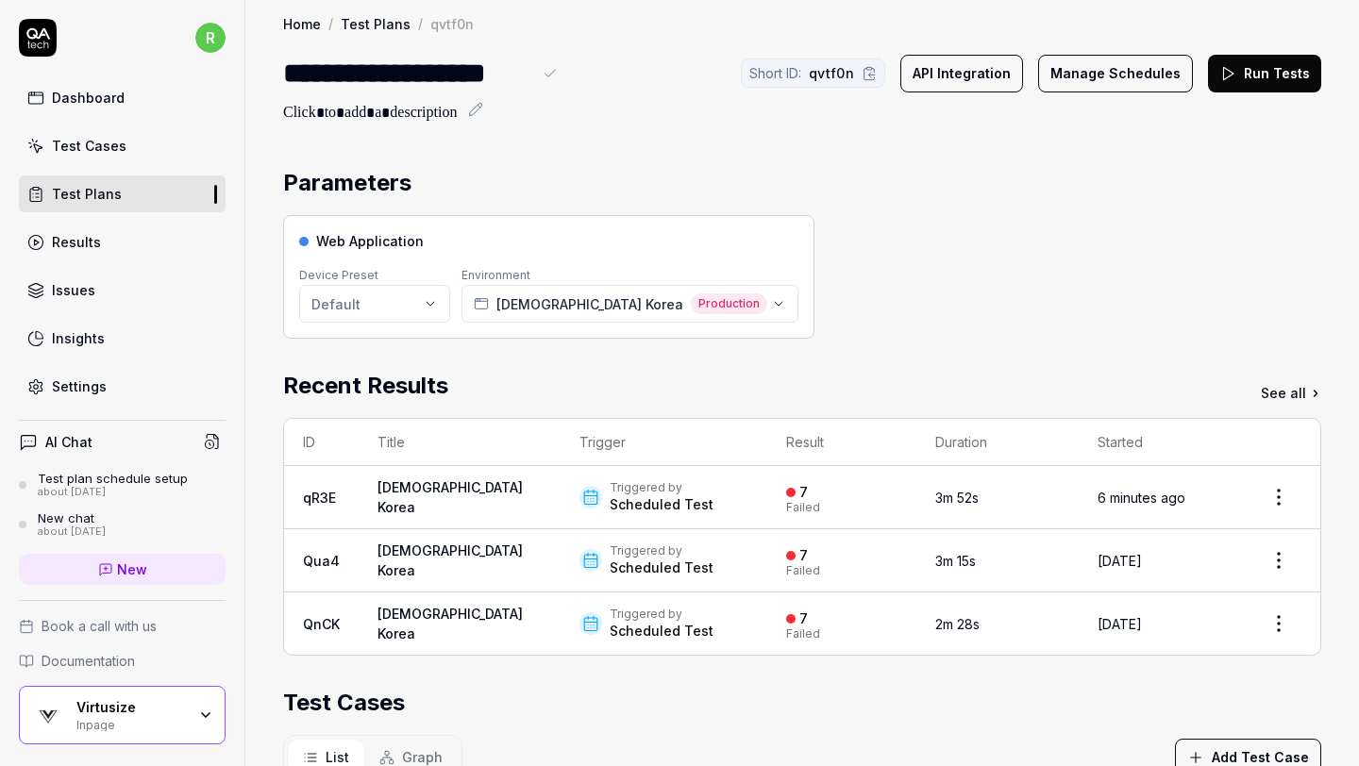
click at [881, 197] on div "Parameters" at bounding box center [802, 183] width 1038 height 34
click at [609, 501] on div "Scheduled Test" at bounding box center [661, 504] width 104 height 19
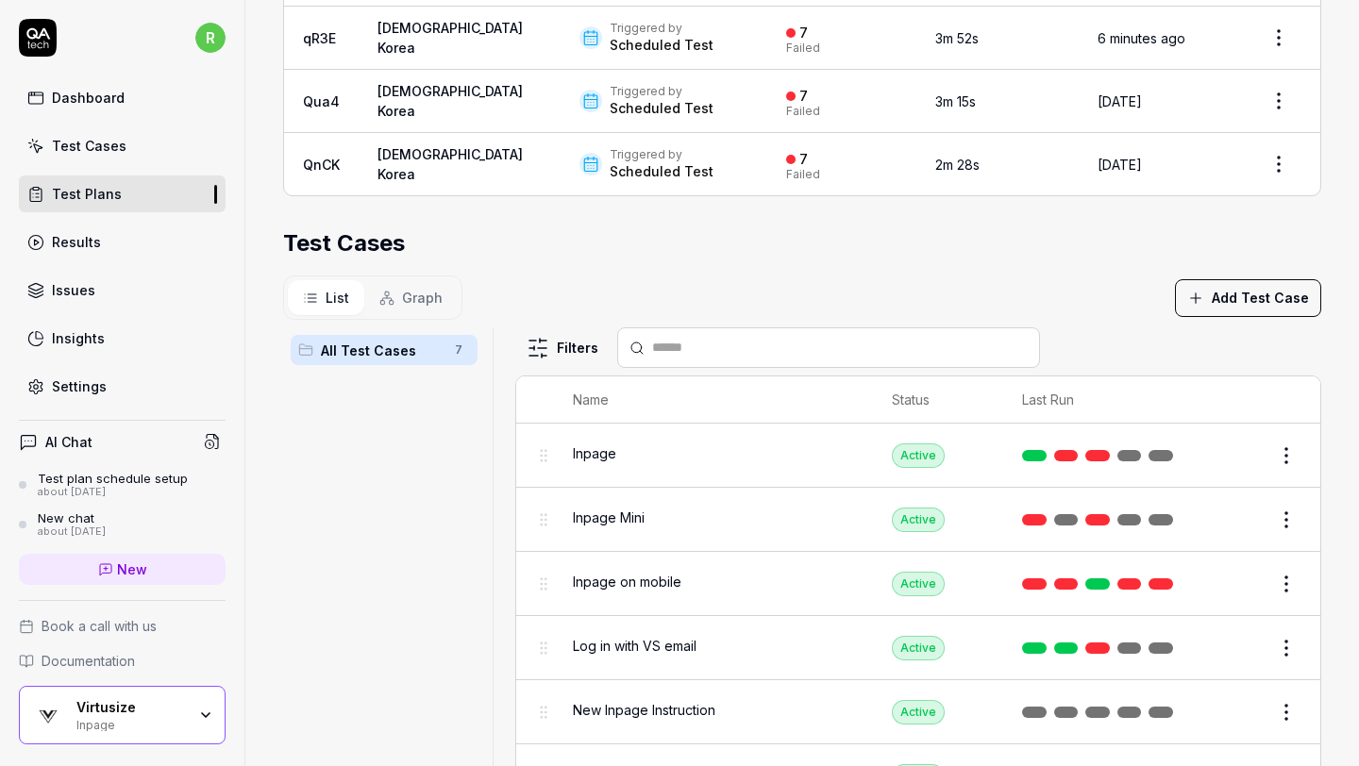
scroll to position [532, 0]
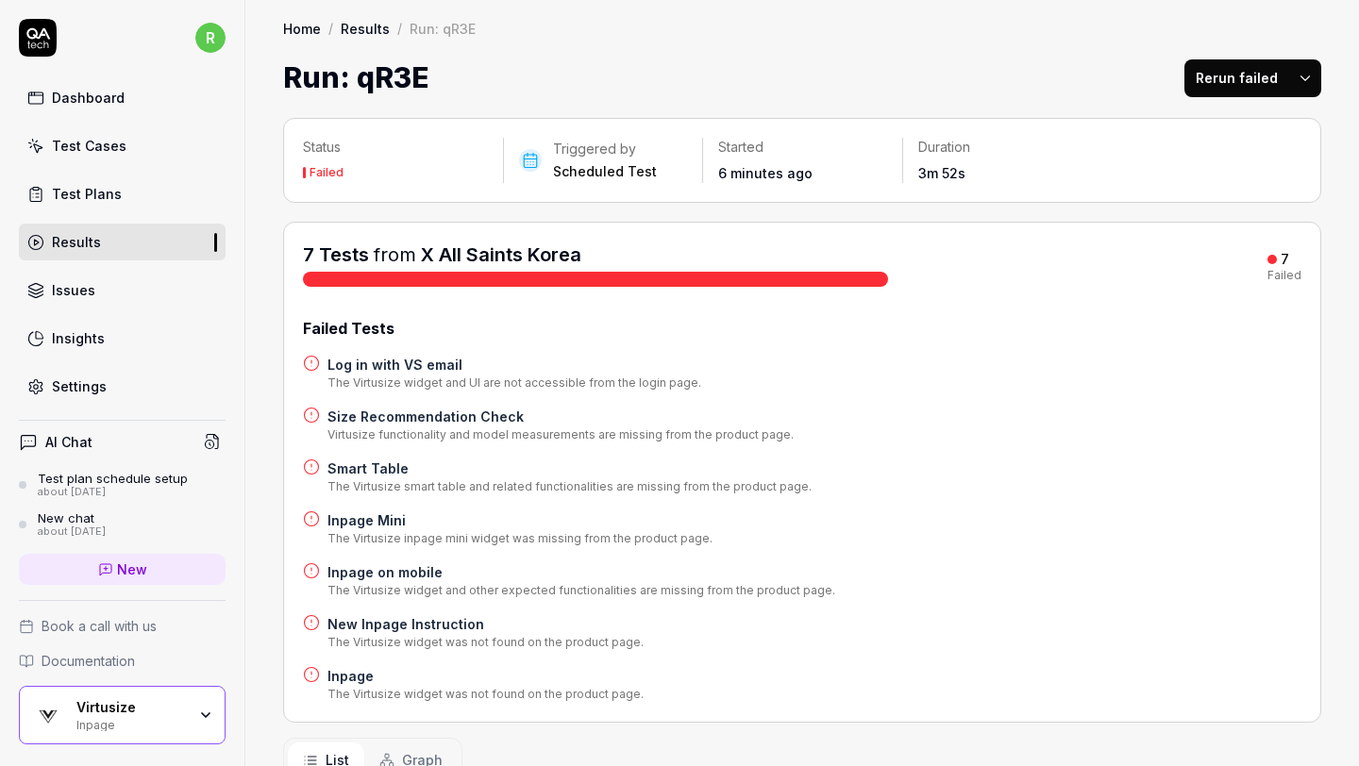
click at [634, 372] on h4 "Log in with VS email" at bounding box center [514, 365] width 374 height 20
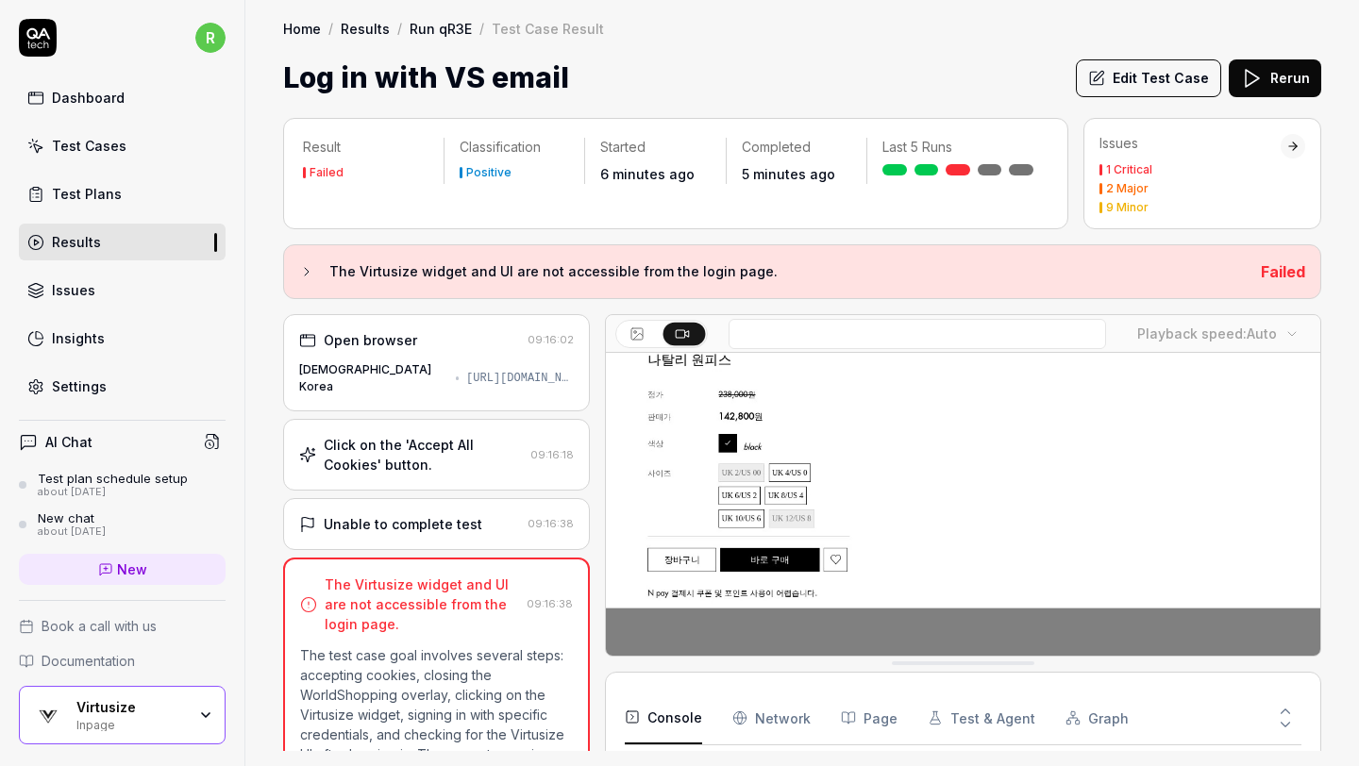
click at [449, 550] on div "Unable to complete test 09:16:38" at bounding box center [436, 524] width 307 height 52
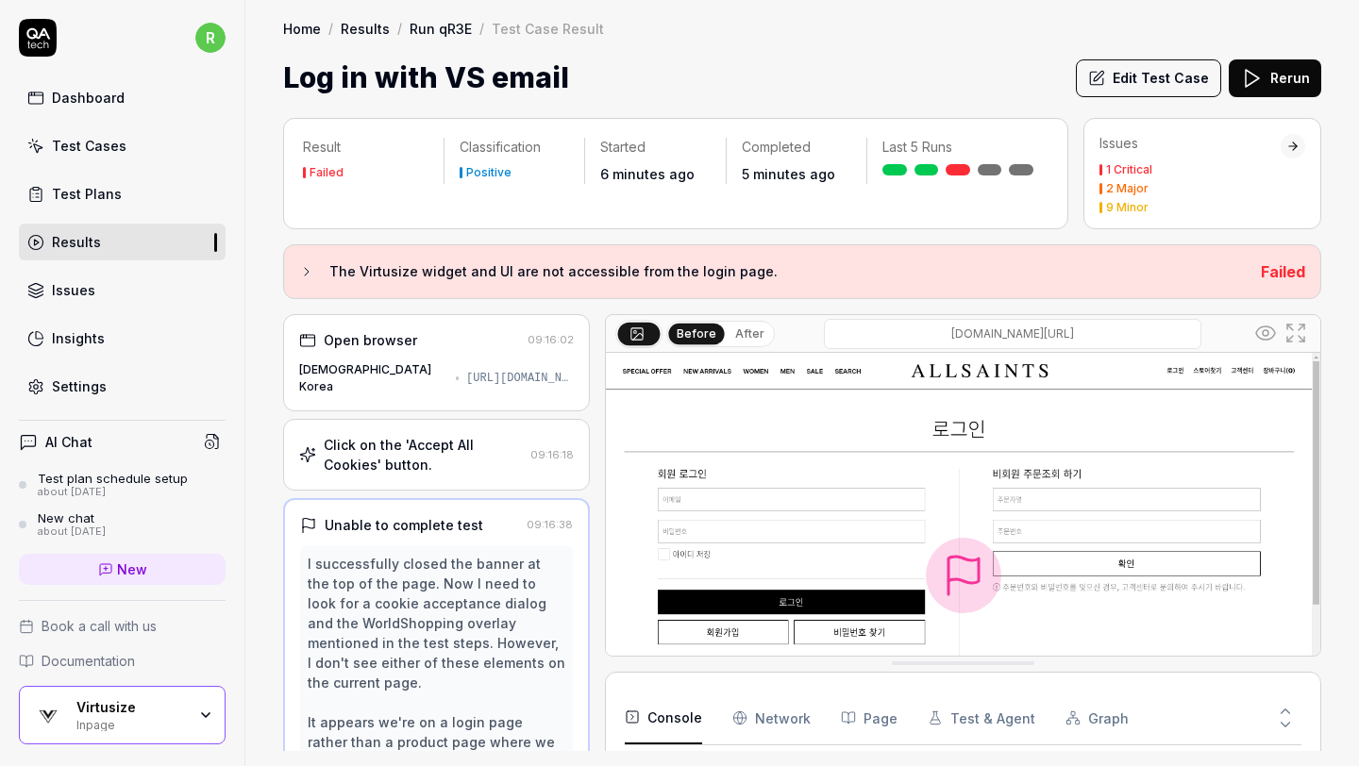
click at [444, 463] on div "Click on the 'Accept All Cookies' button." at bounding box center [423, 455] width 199 height 40
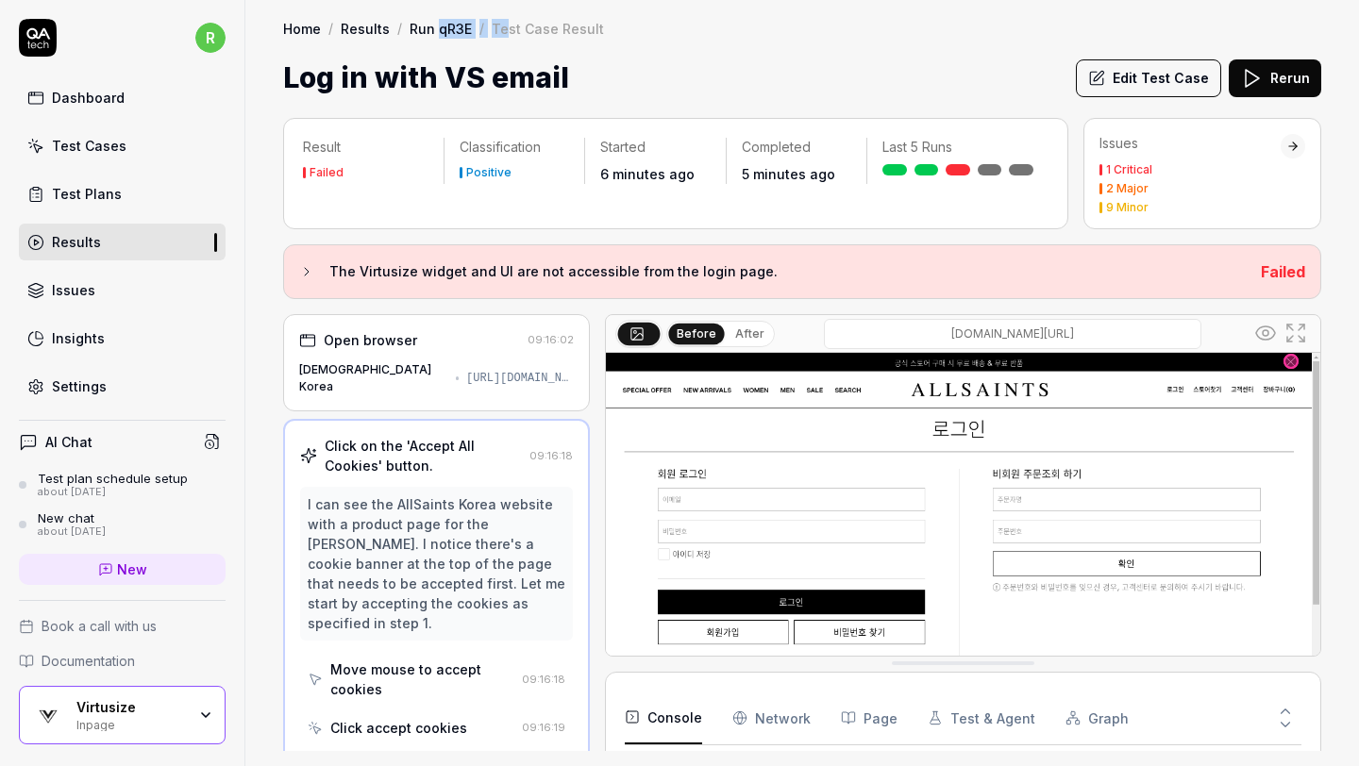
drag, startPoint x: 502, startPoint y: 26, endPoint x: 437, endPoint y: 27, distance: 65.1
click at [437, 27] on div "Home / Results / Run qR3E / Test Case Result" at bounding box center [443, 28] width 321 height 19
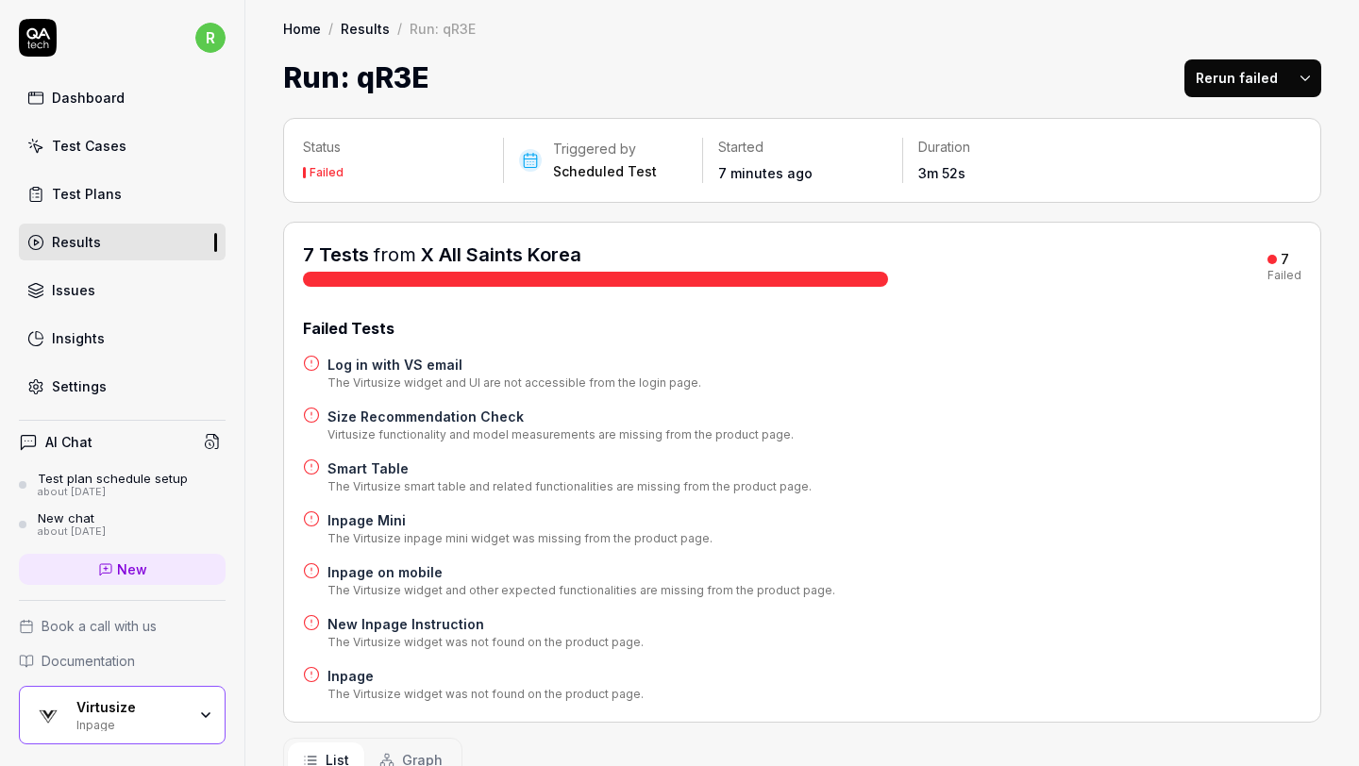
click at [384, 680] on h4 "Inpage" at bounding box center [485, 676] width 316 height 20
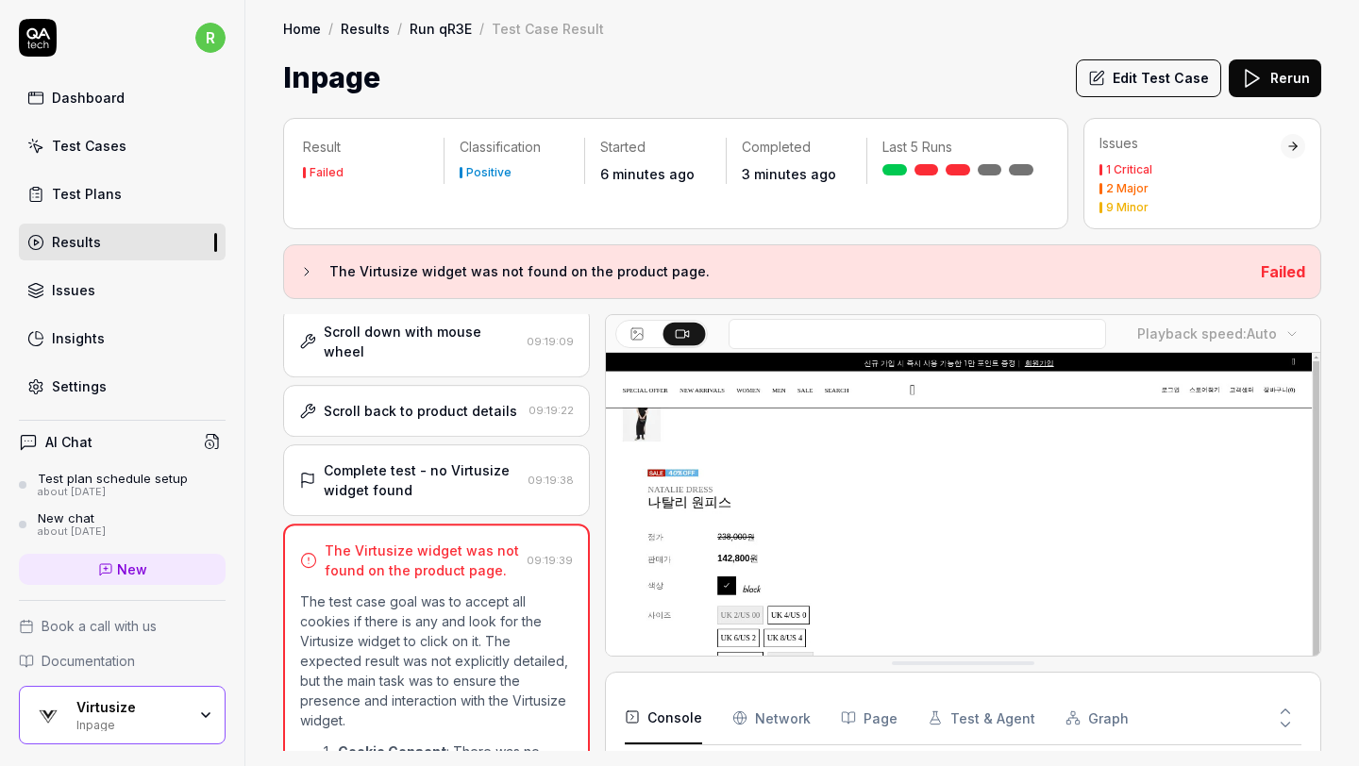
click at [311, 267] on icon at bounding box center [306, 271] width 15 height 15
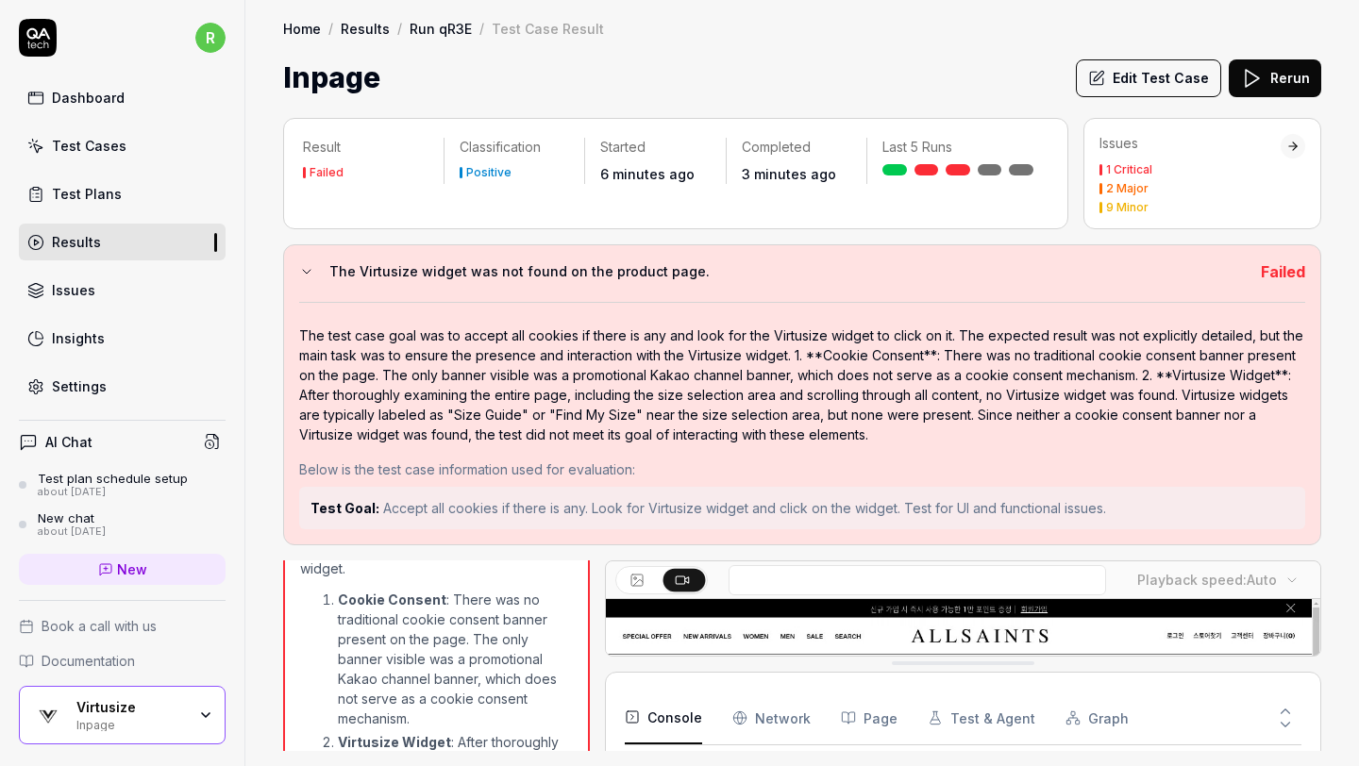
scroll to position [4755, 0]
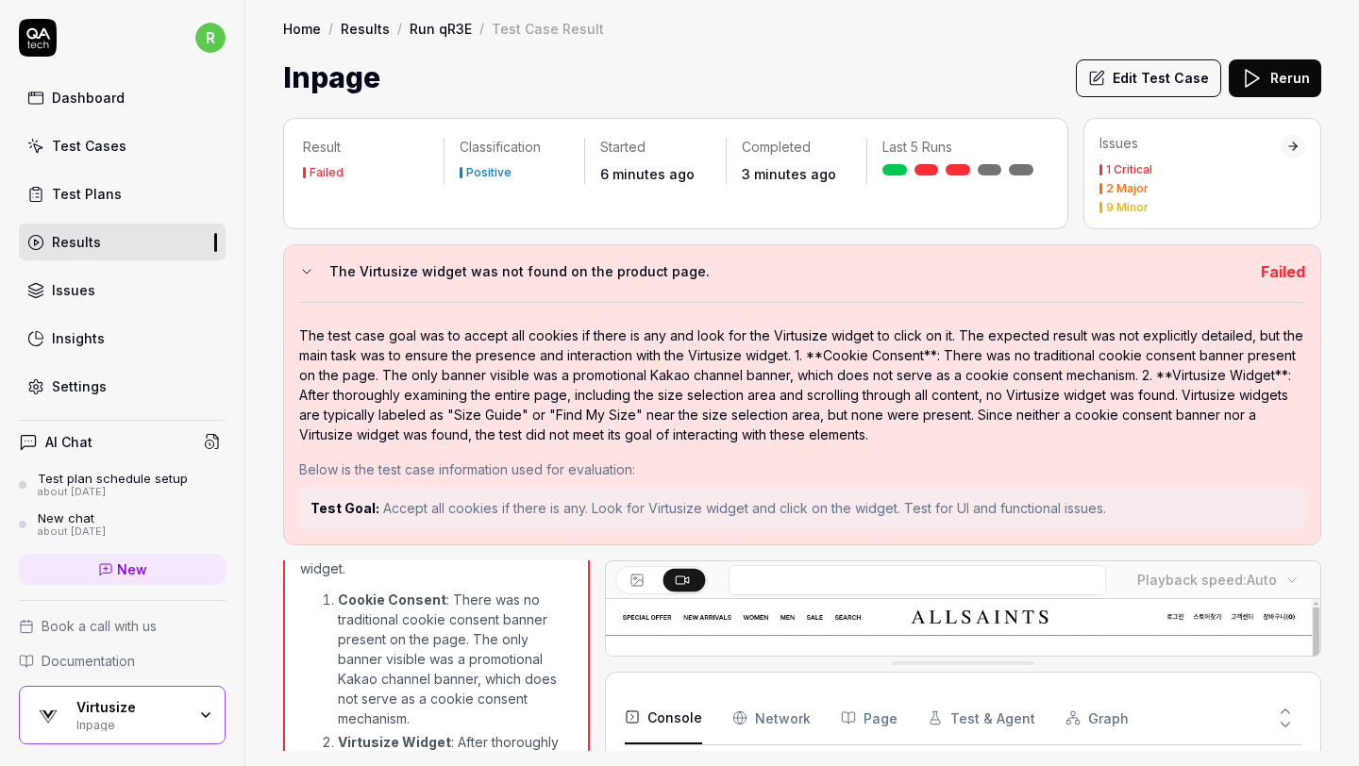
click at [301, 272] on icon at bounding box center [306, 271] width 15 height 15
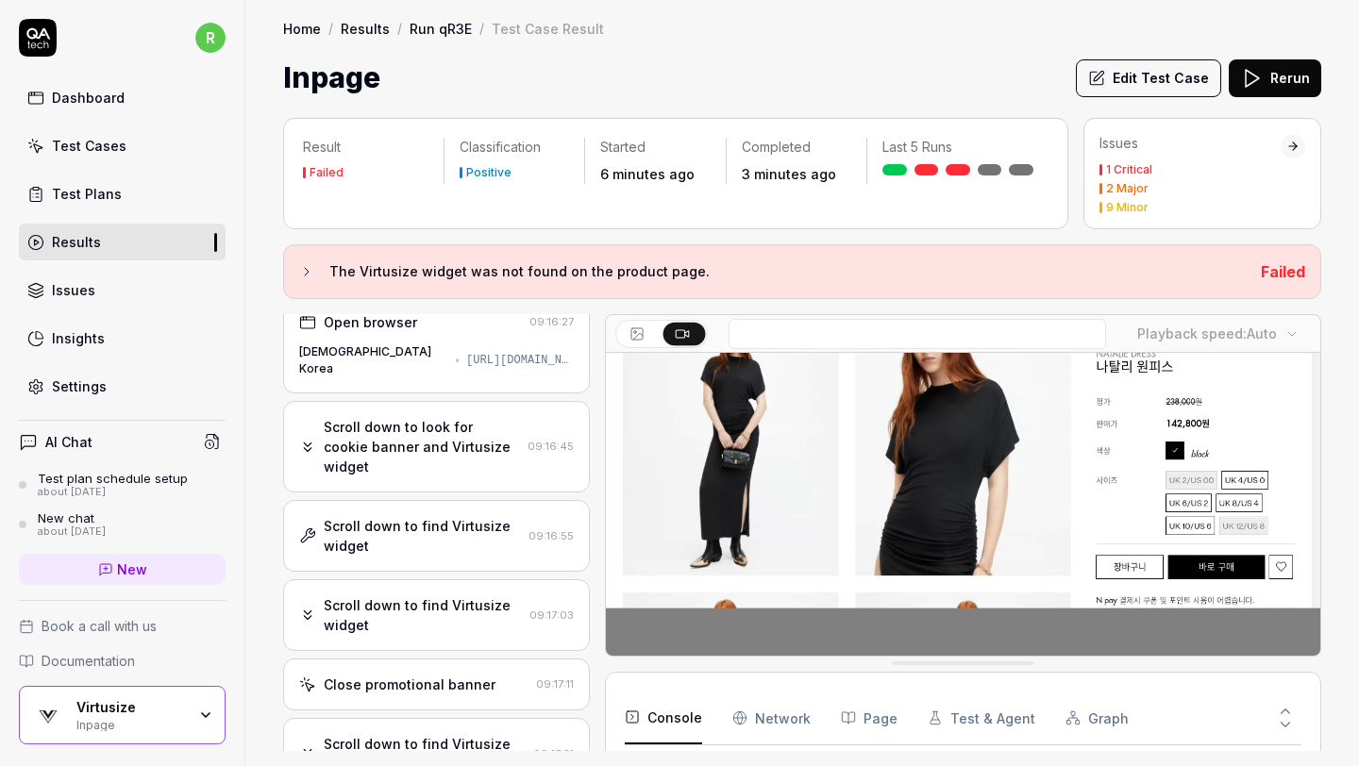
scroll to position [0, 0]
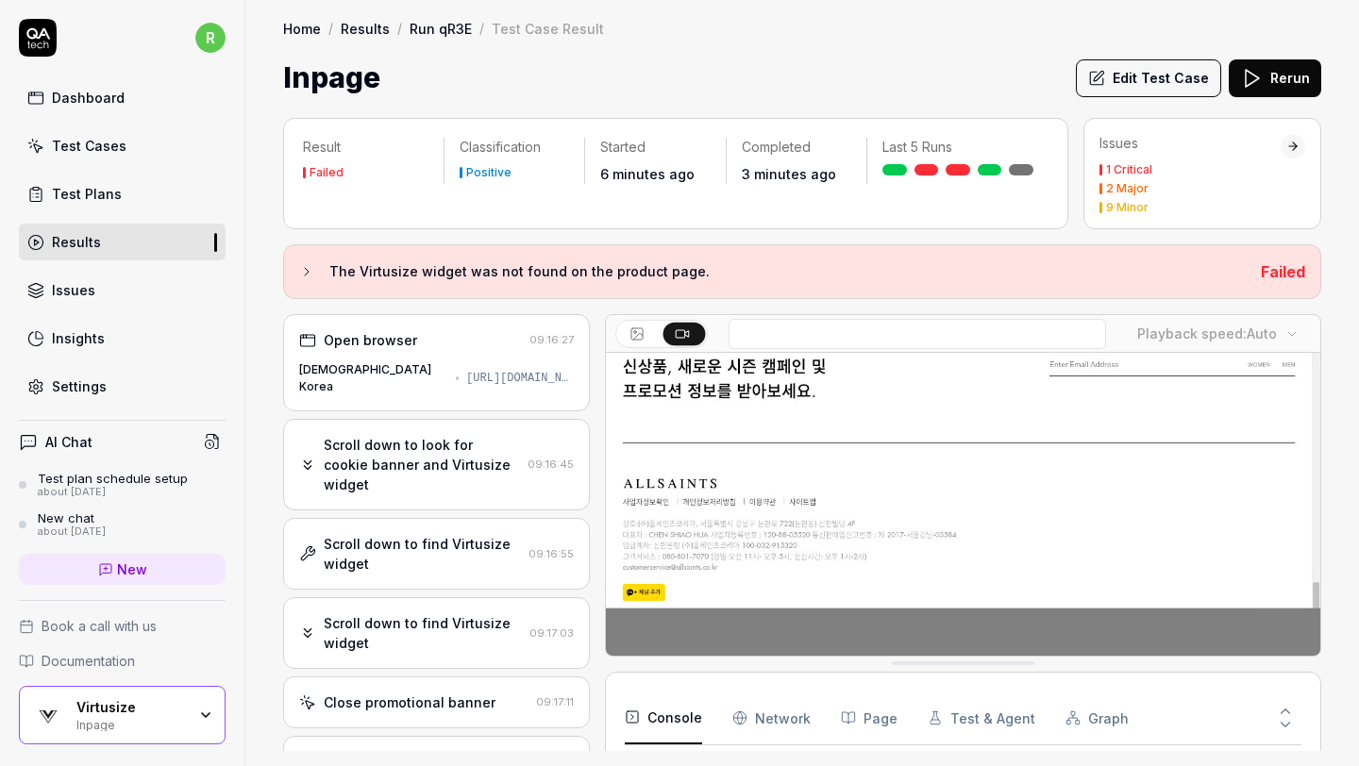
click at [142, 192] on link "Test Plans" at bounding box center [122, 193] width 207 height 37
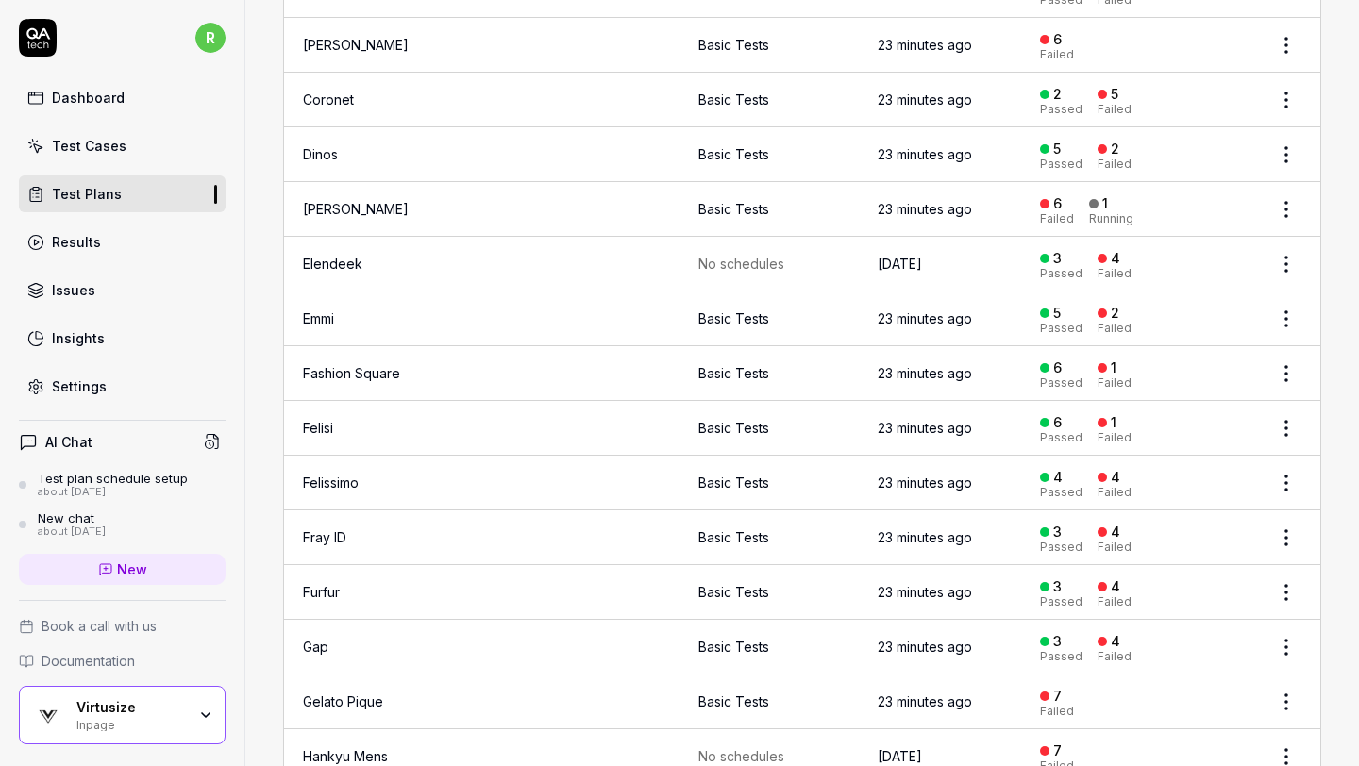
scroll to position [915, 0]
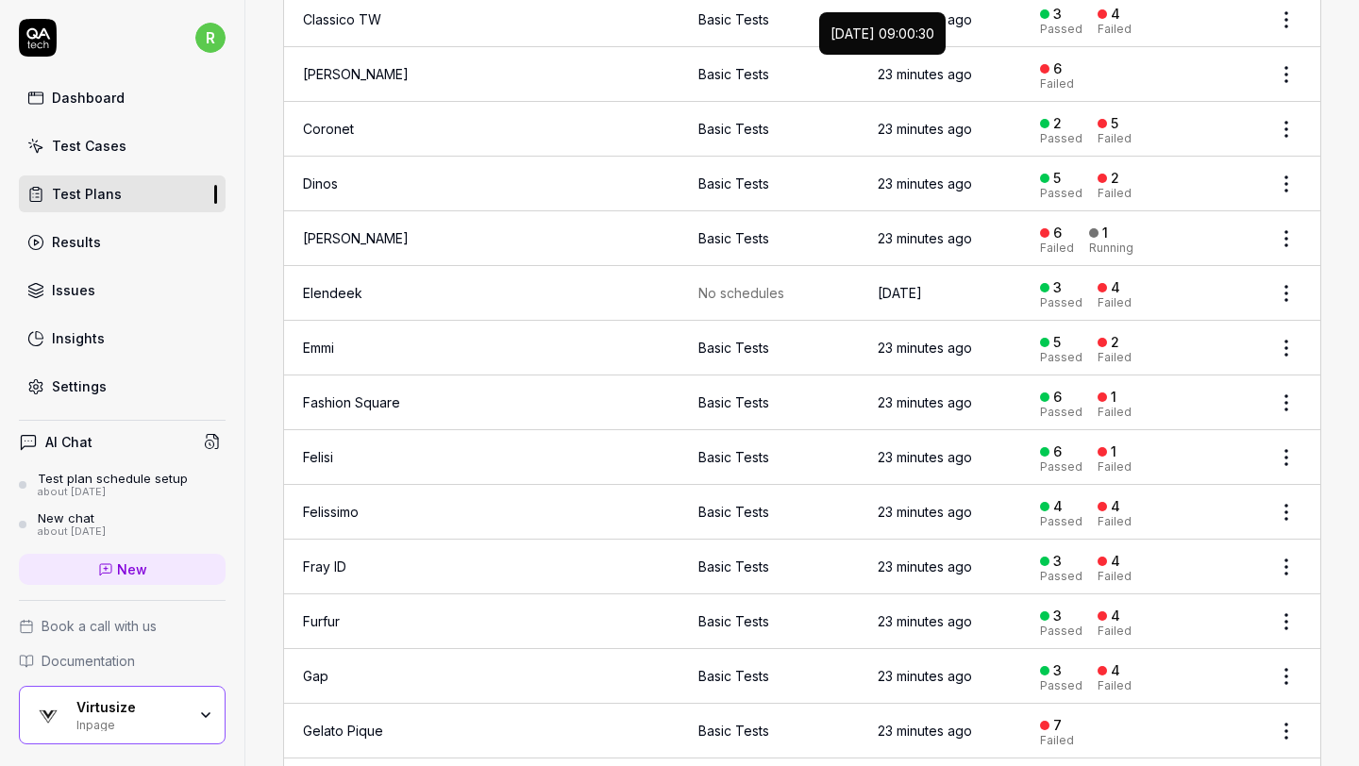
click at [877, 69] on time "23 minutes ago" at bounding box center [924, 74] width 94 height 16
click at [323, 66] on link "[PERSON_NAME]" at bounding box center [356, 74] width 106 height 16
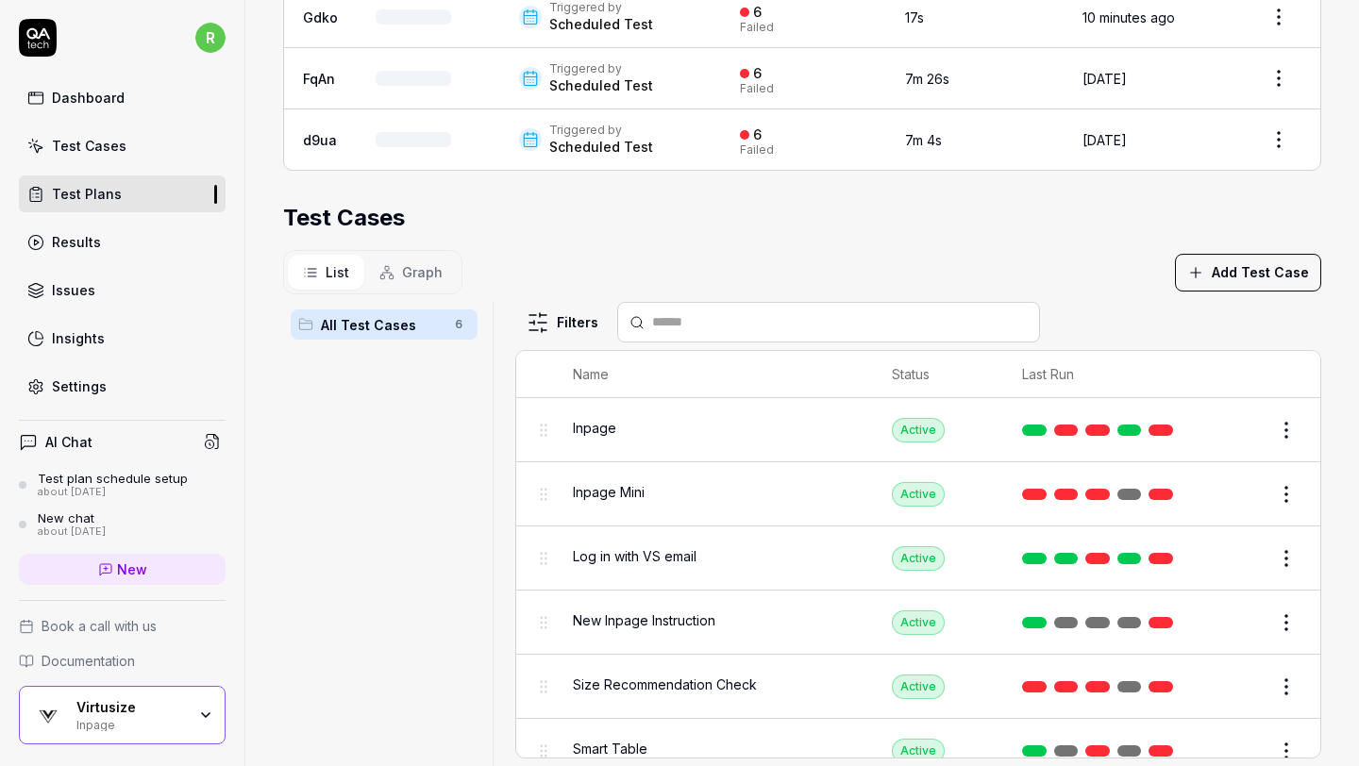
scroll to position [481, 0]
